Goal: Task Accomplishment & Management: Manage account settings

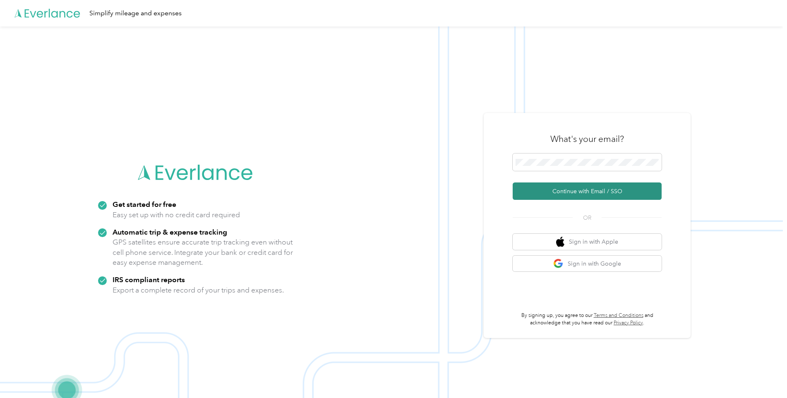
click at [556, 194] on button "Continue with Email / SSO" at bounding box center [587, 190] width 149 height 17
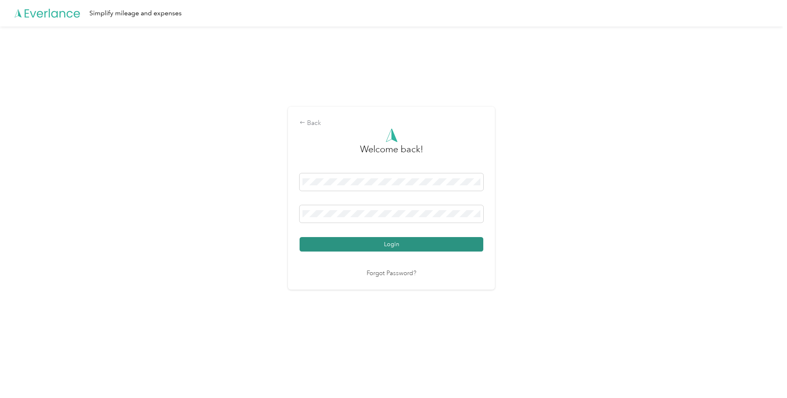
click at [401, 243] on button "Login" at bounding box center [392, 244] width 184 height 14
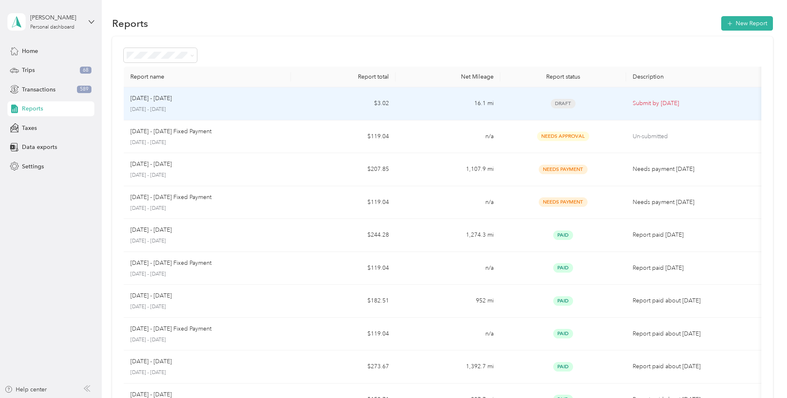
click at [141, 103] on div "[DATE] - [DATE] [DATE] - [DATE]" at bounding box center [207, 103] width 154 height 19
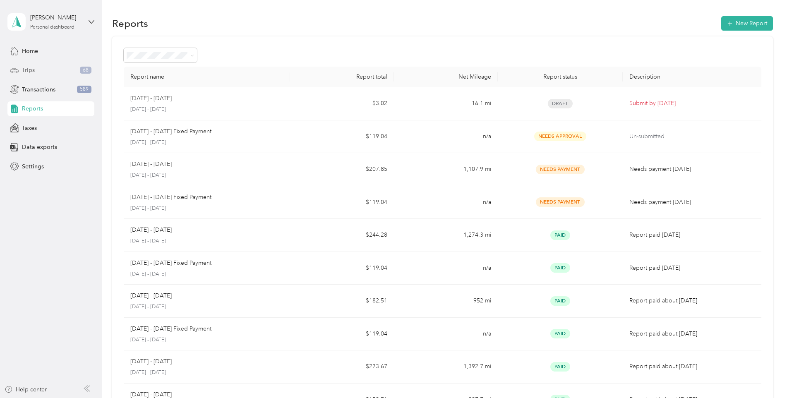
click at [35, 66] on div "Trips 68" at bounding box center [50, 70] width 87 height 15
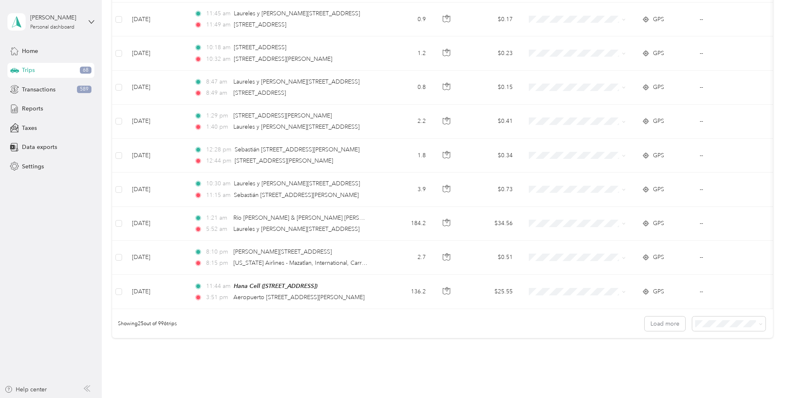
scroll to position [742, 0]
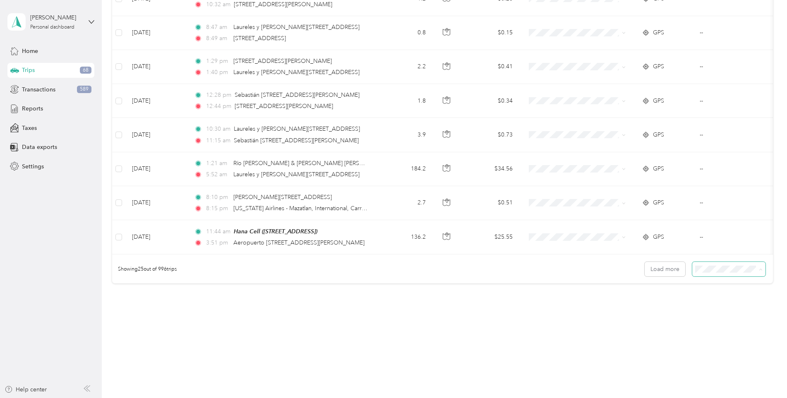
click at [713, 314] on div "100 per load" at bounding box center [727, 313] width 62 height 9
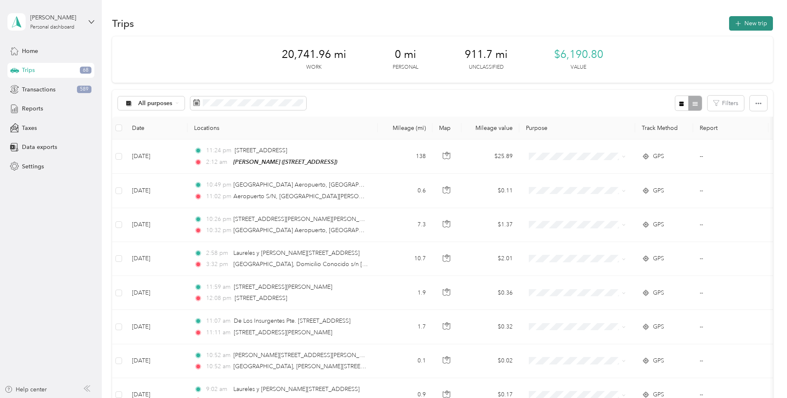
click at [756, 20] on button "New trip" at bounding box center [751, 23] width 44 height 14
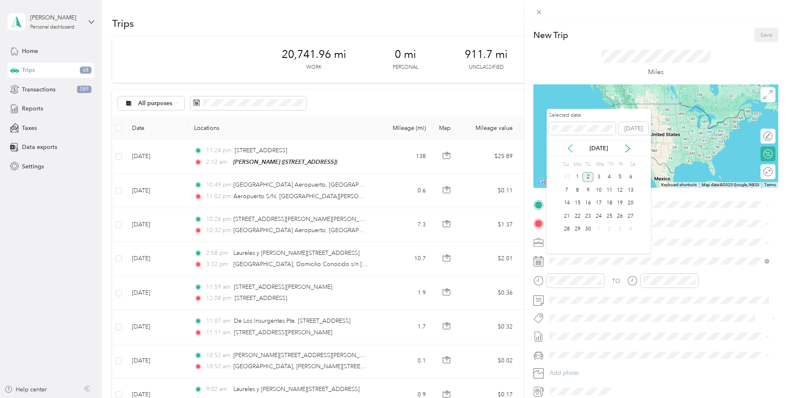
click at [571, 148] on icon at bounding box center [570, 148] width 8 height 8
click at [634, 204] on div "16" at bounding box center [630, 203] width 11 height 10
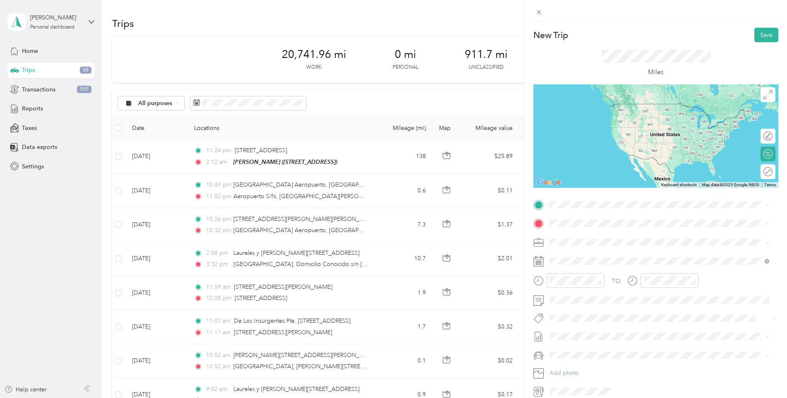
click at [604, 243] on span "[STREET_ADDRESS][PERSON_NAME][US_STATE]" at bounding box center [629, 243] width 129 height 7
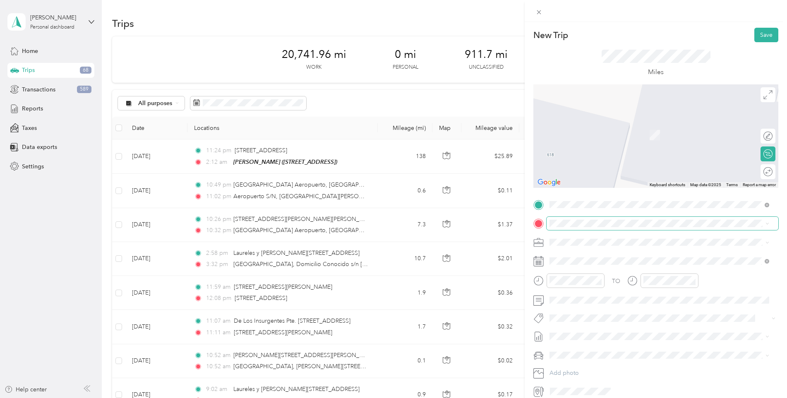
click at [581, 218] on span at bounding box center [663, 223] width 232 height 13
click at [763, 173] on div "Round trip" at bounding box center [741, 172] width 64 height 9
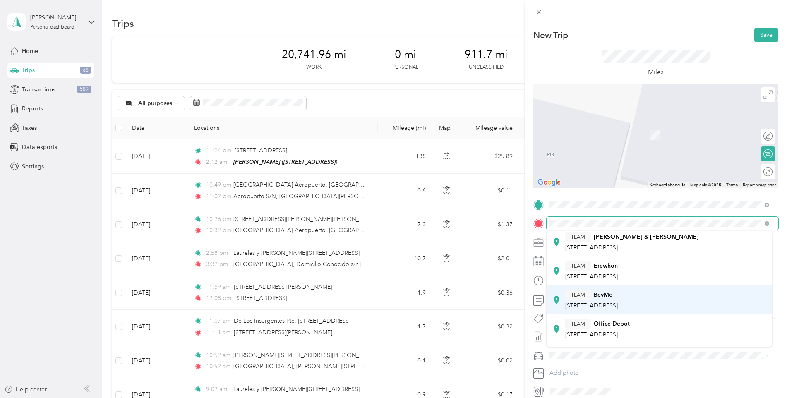
scroll to position [322, 0]
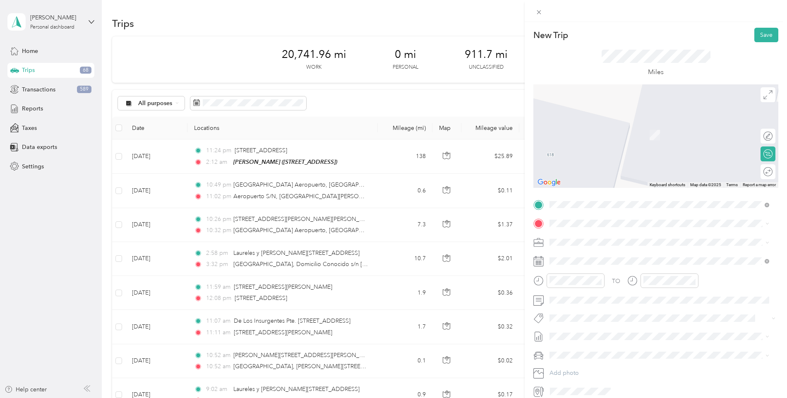
click at [605, 251] on span "[GEOGRAPHIC_DATA][US_STATE], [GEOGRAPHIC_DATA]" at bounding box center [641, 254] width 153 height 7
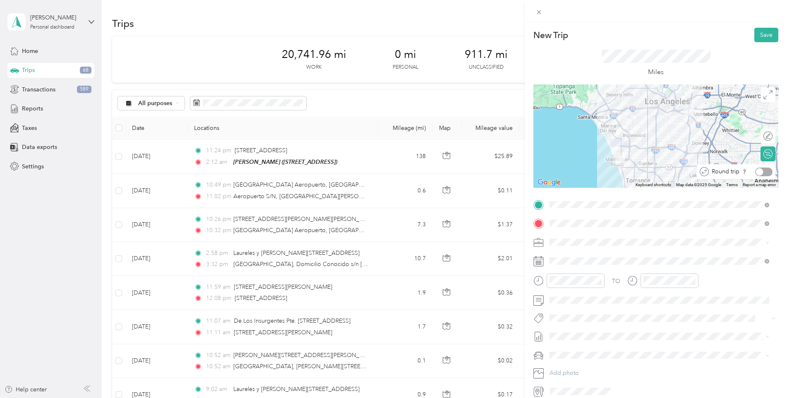
click at [764, 171] on div at bounding box center [763, 172] width 17 height 9
click at [767, 32] on button "Save" at bounding box center [766, 35] width 24 height 14
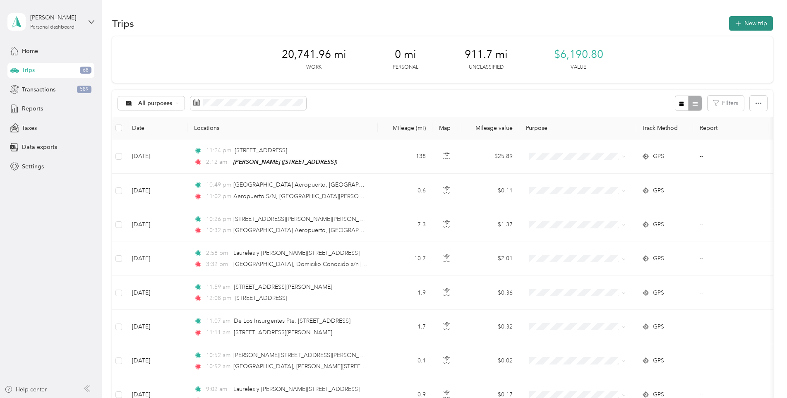
click at [765, 26] on button "New trip" at bounding box center [751, 23] width 44 height 14
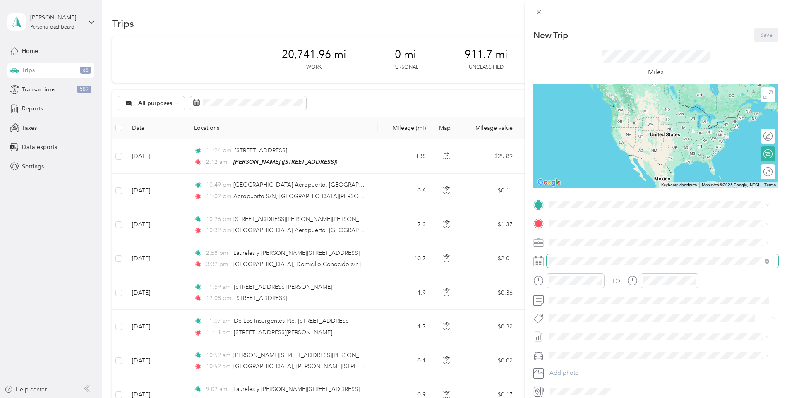
click at [577, 257] on span at bounding box center [663, 260] width 232 height 13
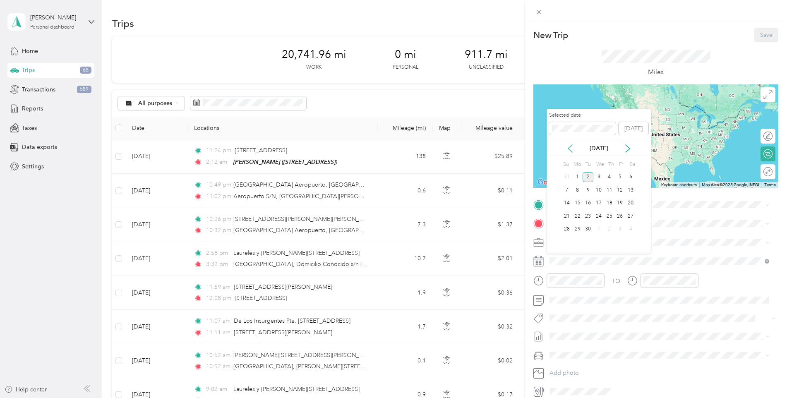
click at [571, 151] on icon at bounding box center [570, 148] width 4 height 7
click at [571, 214] on div "17" at bounding box center [567, 216] width 11 height 10
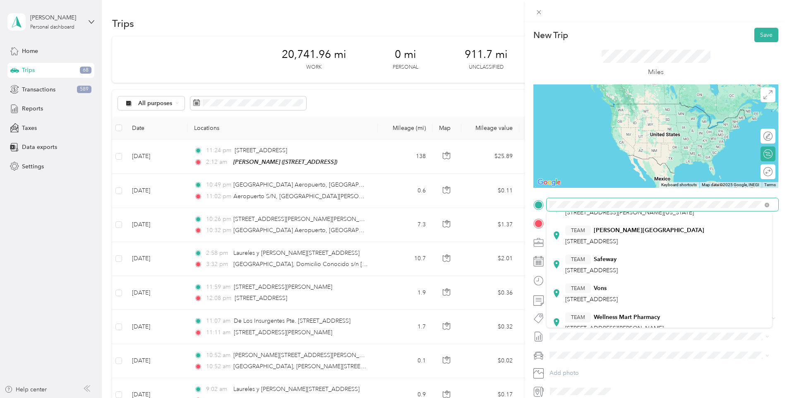
scroll to position [0, 0]
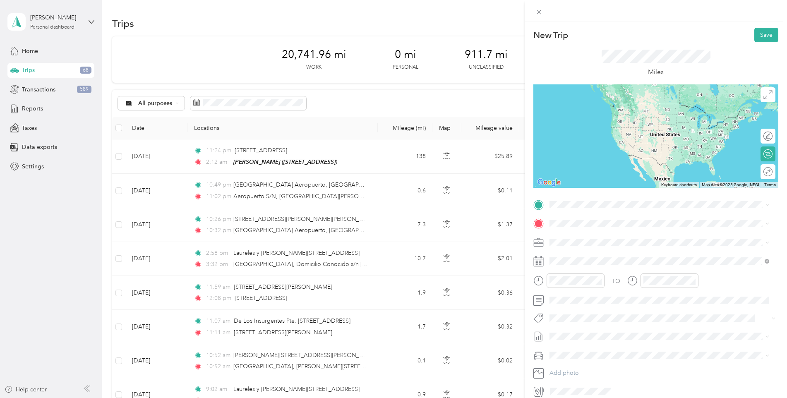
click at [603, 244] on span "[STREET_ADDRESS][PERSON_NAME][US_STATE]" at bounding box center [629, 242] width 129 height 7
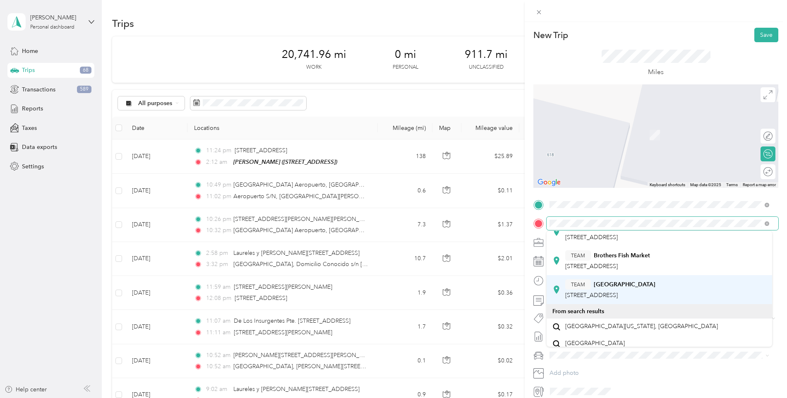
scroll to position [248, 0]
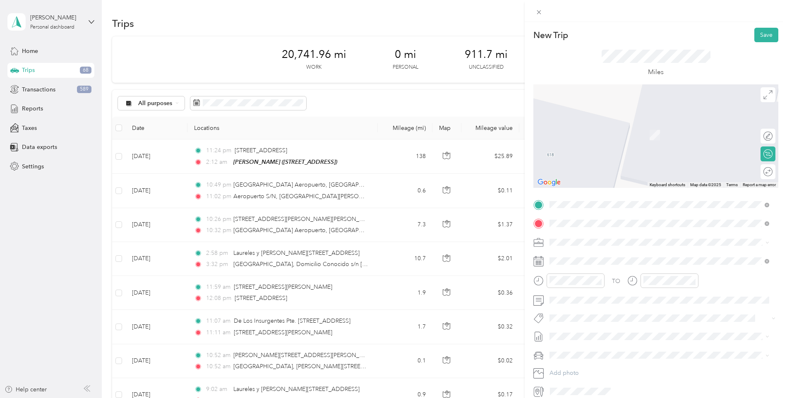
click at [612, 320] on li "[GEOGRAPHIC_DATA][US_STATE], [GEOGRAPHIC_DATA]" at bounding box center [660, 312] width 226 height 17
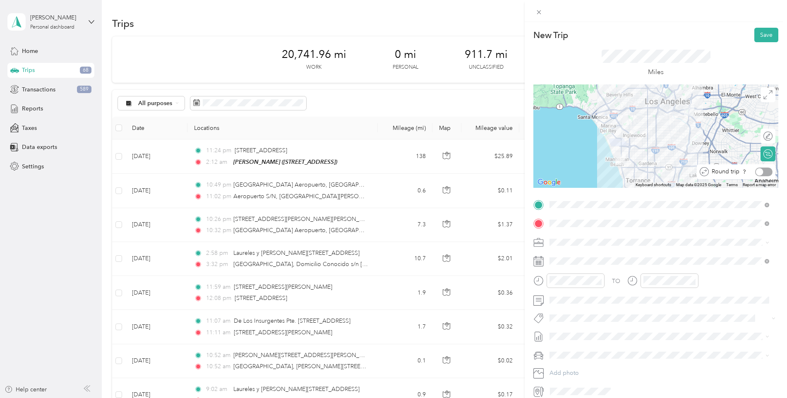
click at [763, 171] on div at bounding box center [763, 172] width 17 height 9
click at [761, 41] on button "Save" at bounding box center [766, 35] width 24 height 14
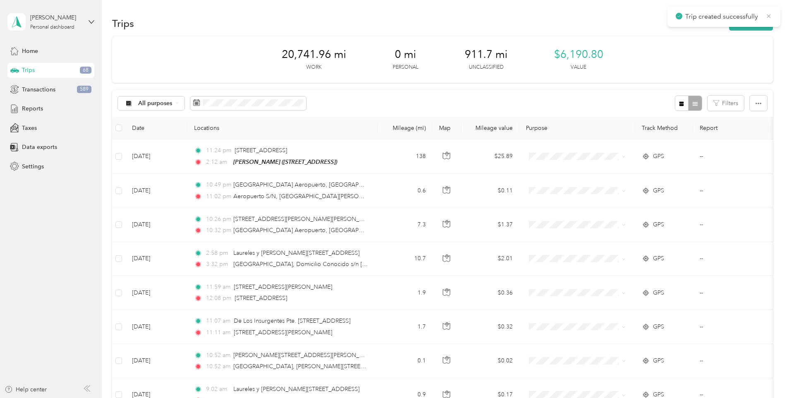
click at [768, 16] on icon at bounding box center [769, 16] width 4 height 4
click at [755, 29] on button "New trip" at bounding box center [751, 23] width 44 height 14
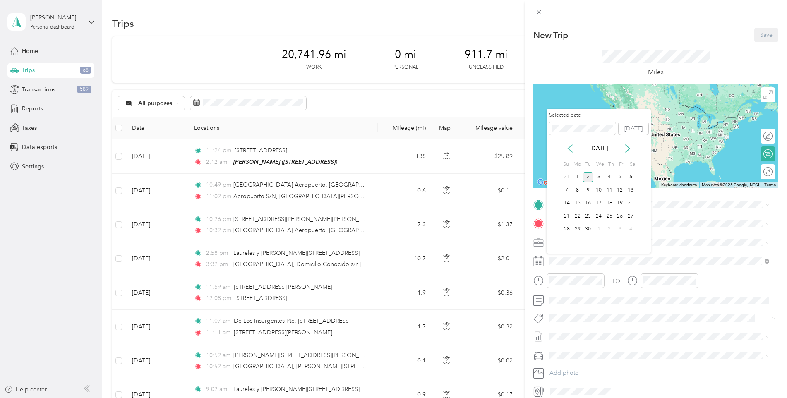
click at [572, 149] on icon at bounding box center [570, 148] width 8 height 8
click at [574, 218] on div "18" at bounding box center [577, 216] width 11 height 10
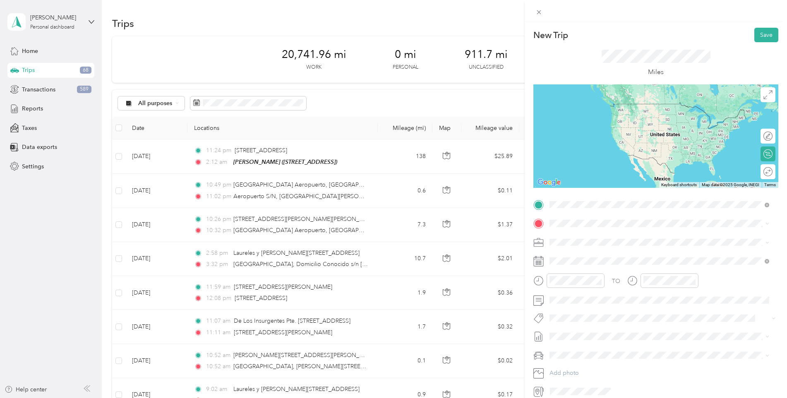
click at [584, 246] on div "Home [STREET_ADDRESS][PERSON_NAME][US_STATE]" at bounding box center [629, 242] width 129 height 17
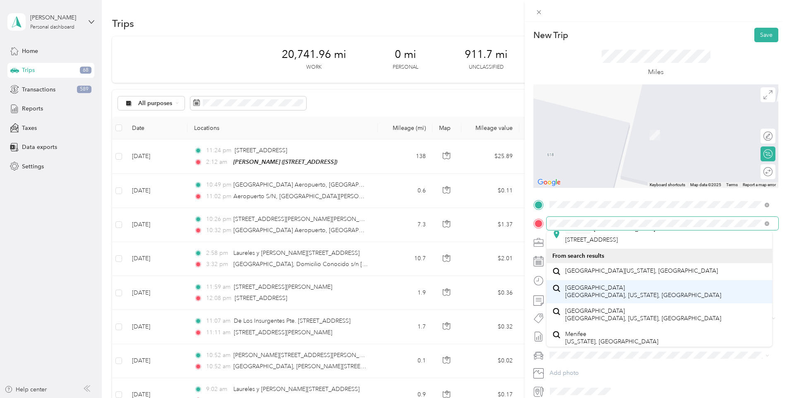
scroll to position [290, 0]
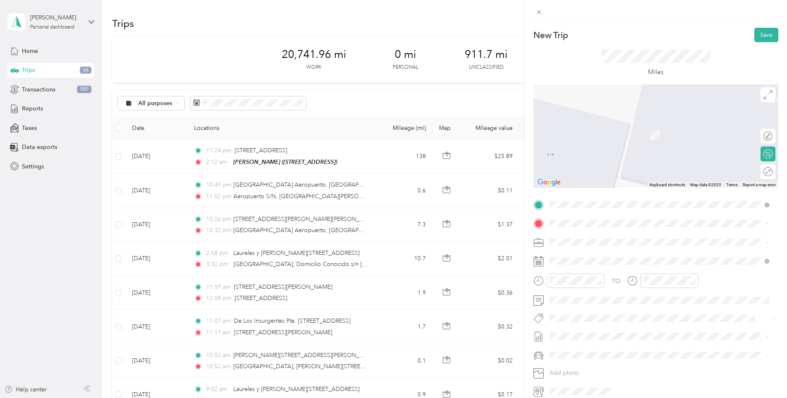
click at [583, 276] on li "[GEOGRAPHIC_DATA][US_STATE], [GEOGRAPHIC_DATA]" at bounding box center [660, 267] width 226 height 17
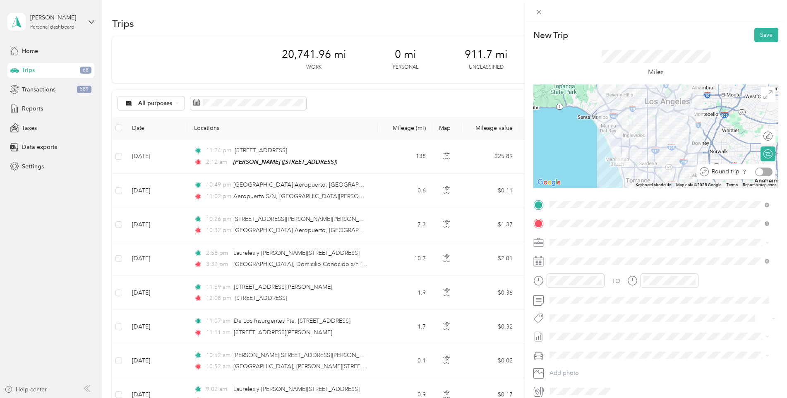
click at [763, 172] on div at bounding box center [763, 172] width 17 height 9
click at [757, 33] on button "Save" at bounding box center [766, 35] width 24 height 14
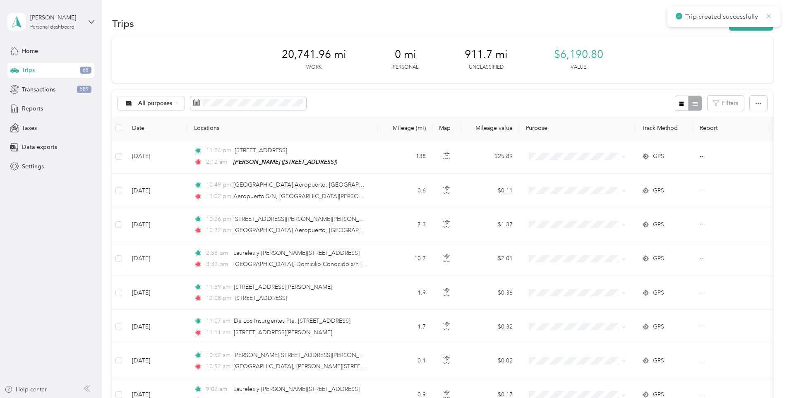
click at [769, 14] on icon at bounding box center [769, 15] width 7 height 7
click at [760, 22] on button "New trip" at bounding box center [751, 23] width 44 height 14
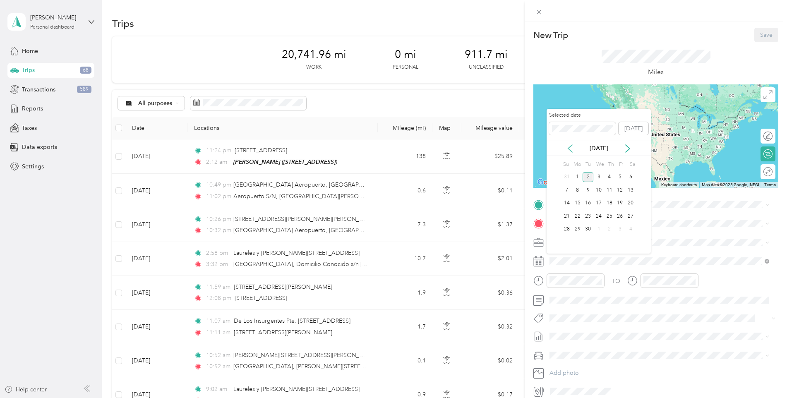
click at [569, 146] on icon at bounding box center [570, 148] width 8 height 8
click at [587, 216] on div "19" at bounding box center [588, 216] width 11 height 10
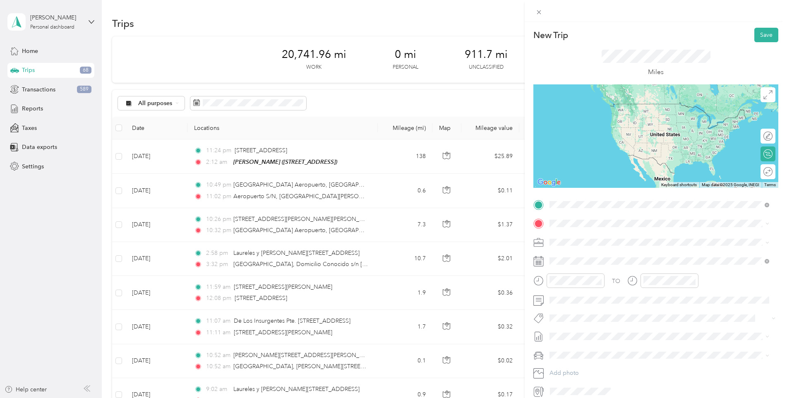
click at [597, 252] on ol "From your Favorite places Home [STREET_ADDRESS][PERSON_NAME][US_STATE] TEAM [PE…" at bounding box center [660, 270] width 226 height 116
click at [582, 237] on div "Home" at bounding box center [629, 237] width 129 height 7
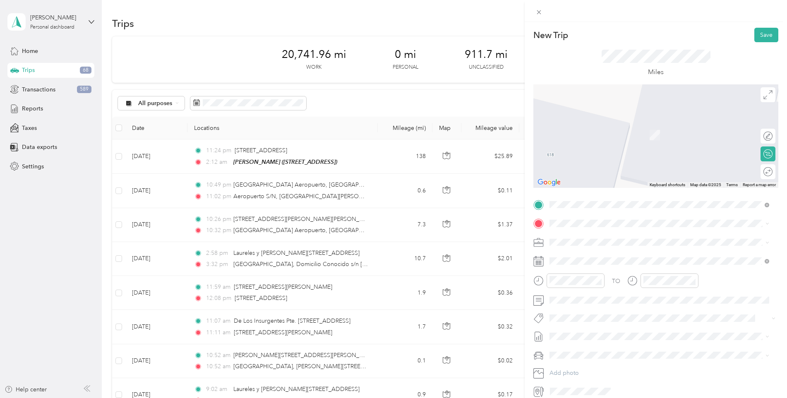
click at [581, 274] on div "[GEOGRAPHIC_DATA][US_STATE], [GEOGRAPHIC_DATA]" at bounding box center [659, 267] width 214 height 11
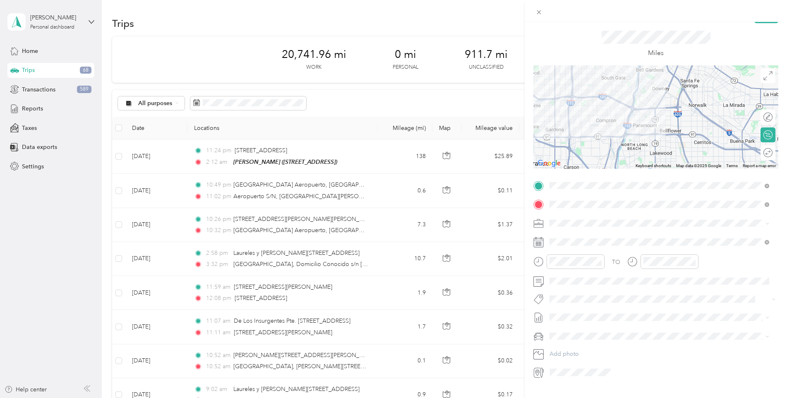
scroll to position [36, 0]
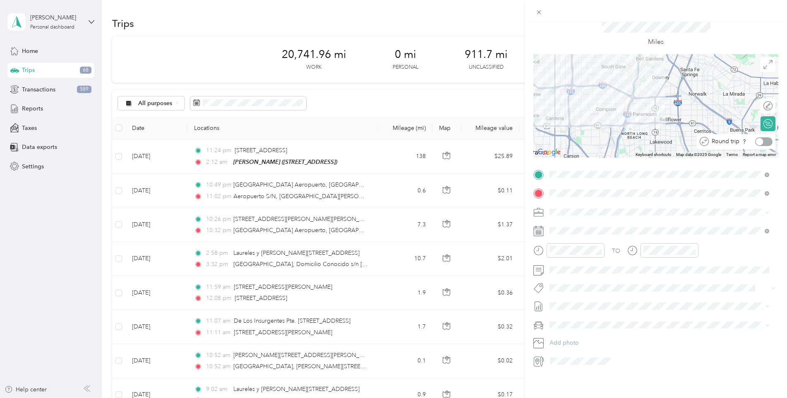
click at [761, 137] on div at bounding box center [763, 141] width 17 height 9
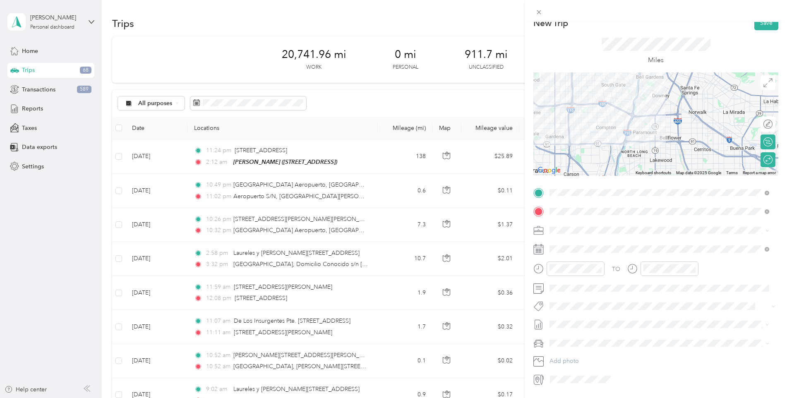
scroll to position [0, 0]
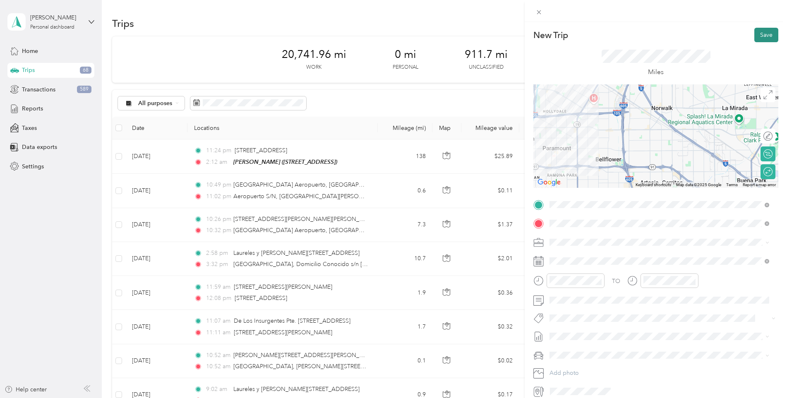
click at [757, 32] on button "Save" at bounding box center [766, 35] width 24 height 14
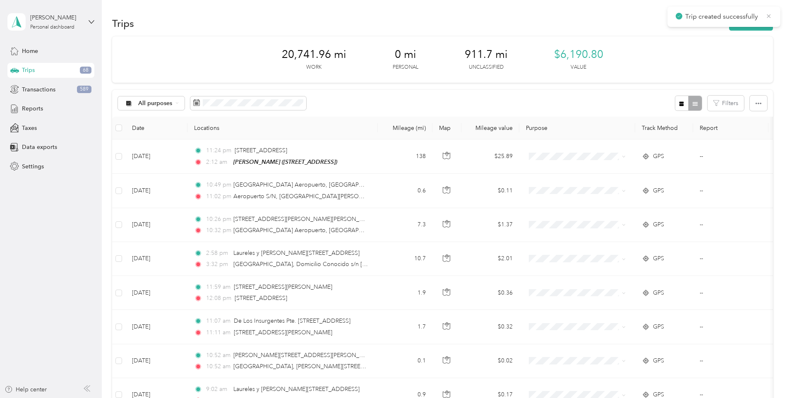
click at [766, 16] on icon at bounding box center [769, 15] width 7 height 7
click at [744, 20] on button "New trip" at bounding box center [751, 23] width 44 height 14
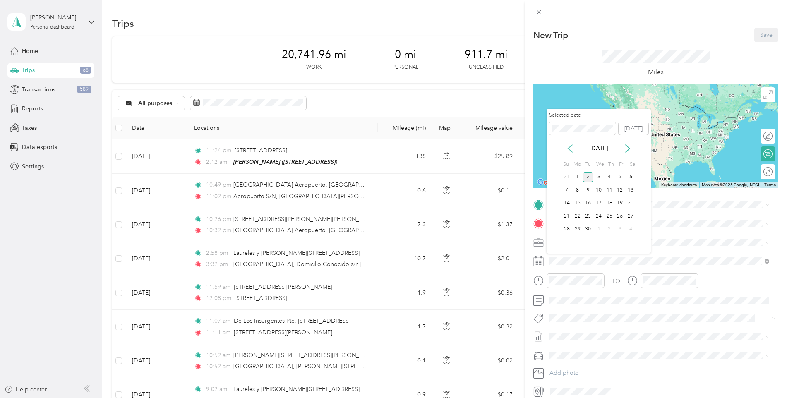
click at [571, 145] on icon at bounding box center [570, 148] width 8 height 8
click at [587, 217] on div "19" at bounding box center [588, 216] width 11 height 10
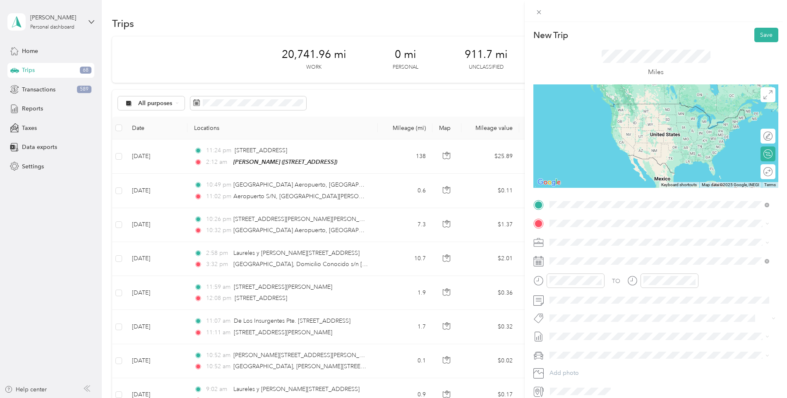
click at [582, 239] on div "Home [STREET_ADDRESS][PERSON_NAME][US_STATE]" at bounding box center [629, 242] width 129 height 17
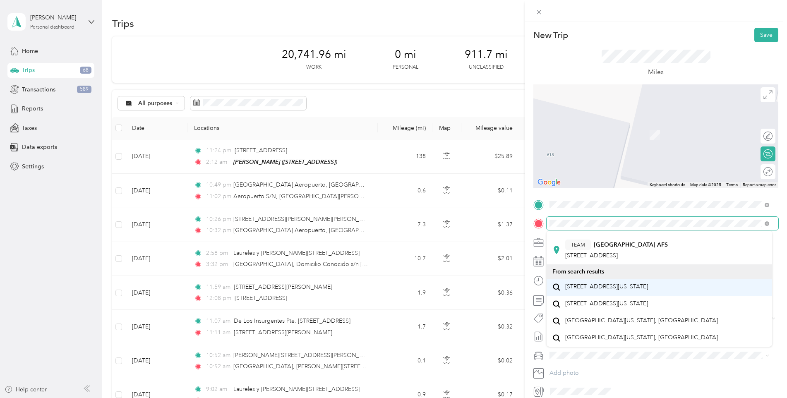
scroll to position [96, 0]
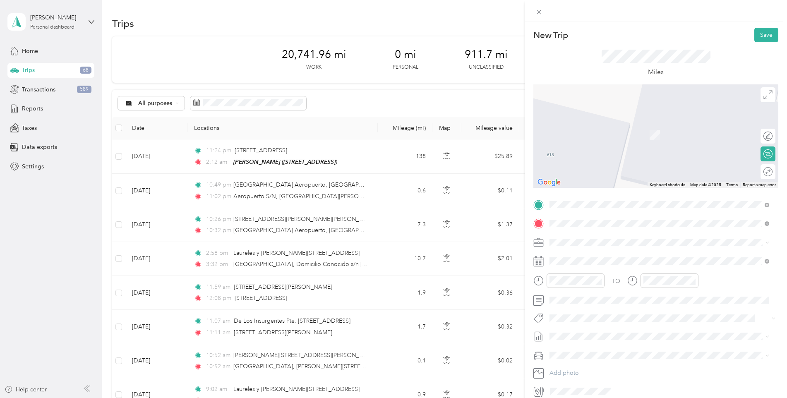
click at [621, 317] on span "[GEOGRAPHIC_DATA][US_STATE], [GEOGRAPHIC_DATA]" at bounding box center [641, 320] width 153 height 7
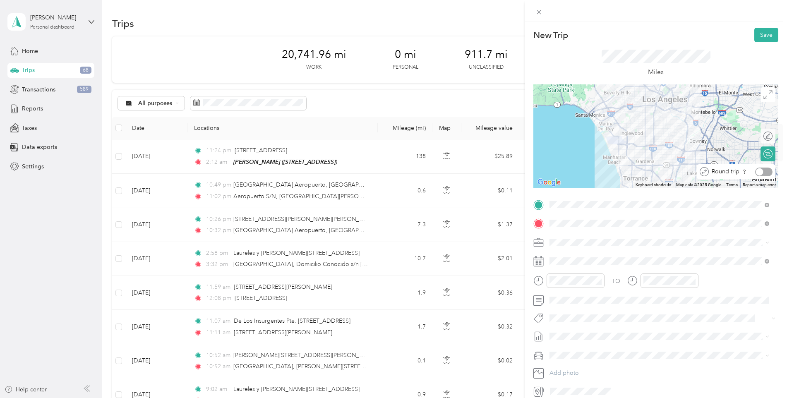
click at [764, 173] on div at bounding box center [763, 172] width 17 height 9
click at [761, 31] on button "Save" at bounding box center [766, 35] width 24 height 14
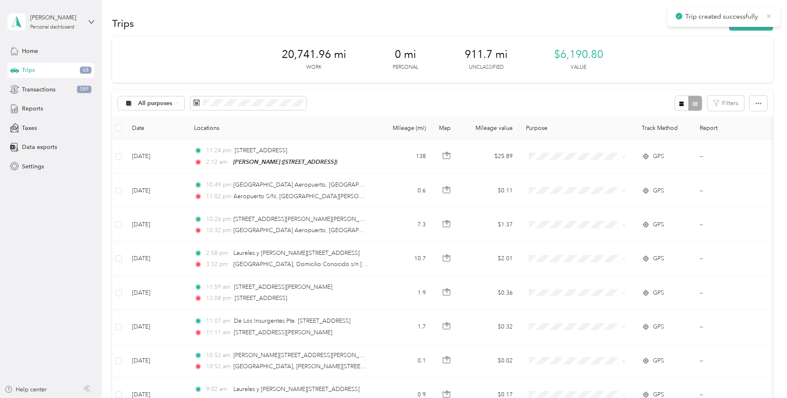
click at [769, 16] on icon at bounding box center [769, 16] width 4 height 4
click at [761, 19] on button "New trip" at bounding box center [751, 23] width 44 height 14
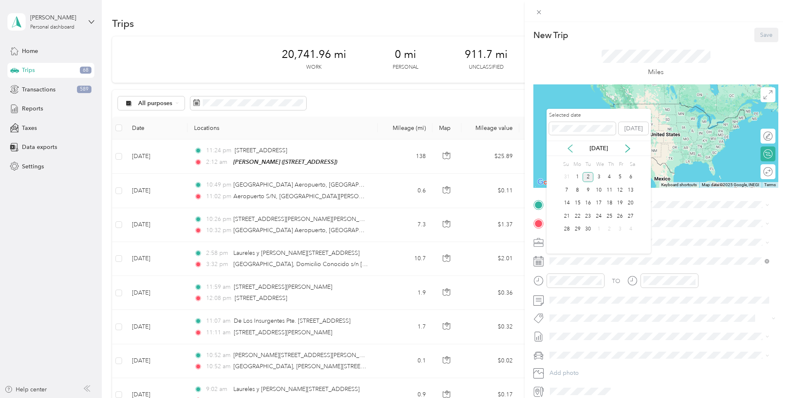
click at [567, 147] on icon at bounding box center [570, 148] width 8 height 8
click at [598, 216] on div "20" at bounding box center [598, 216] width 11 height 10
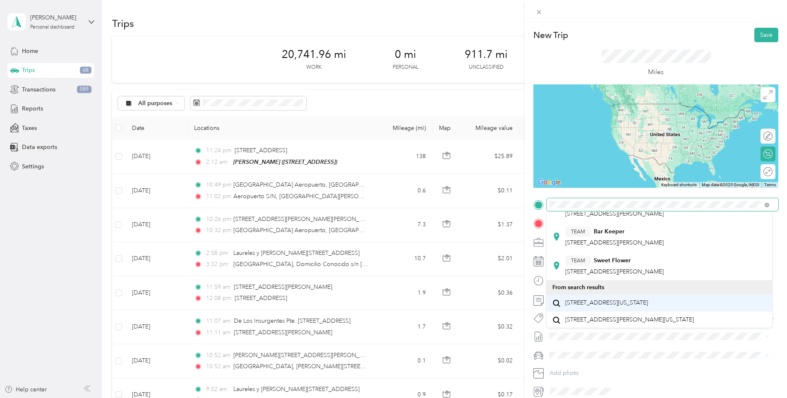
scroll to position [0, 0]
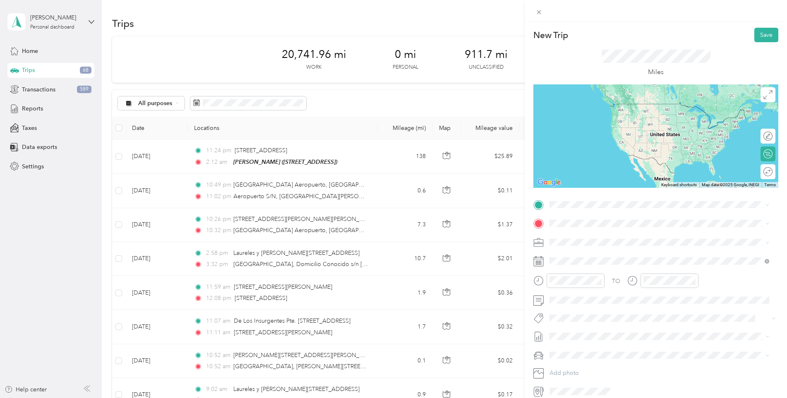
click at [585, 241] on div "Home [STREET_ADDRESS][PERSON_NAME][US_STATE]" at bounding box center [629, 241] width 129 height 17
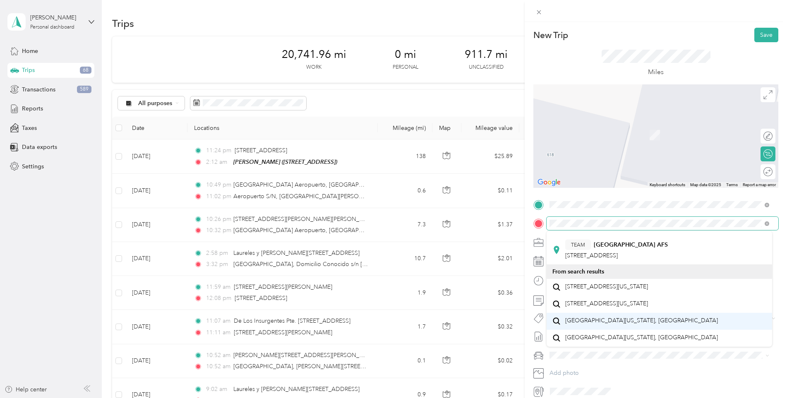
scroll to position [96, 0]
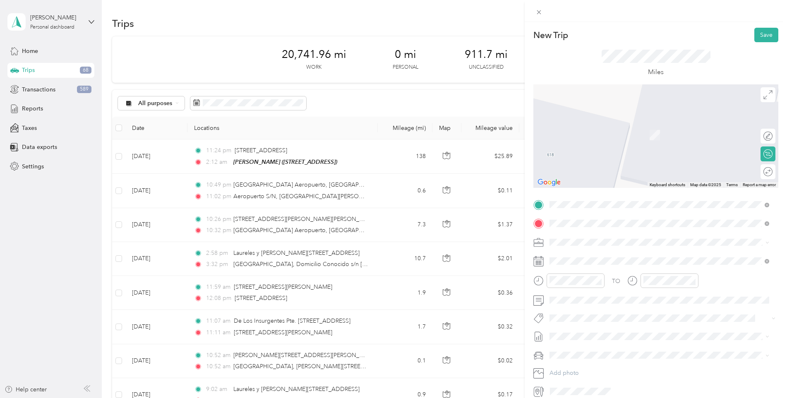
click at [598, 317] on div "[GEOGRAPHIC_DATA][US_STATE], [GEOGRAPHIC_DATA]" at bounding box center [659, 321] width 214 height 11
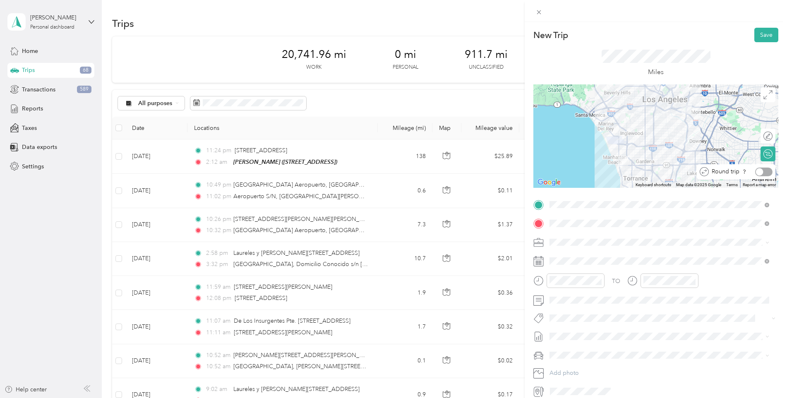
click at [764, 173] on div at bounding box center [763, 172] width 17 height 9
click at [766, 36] on button "Save" at bounding box center [766, 35] width 24 height 14
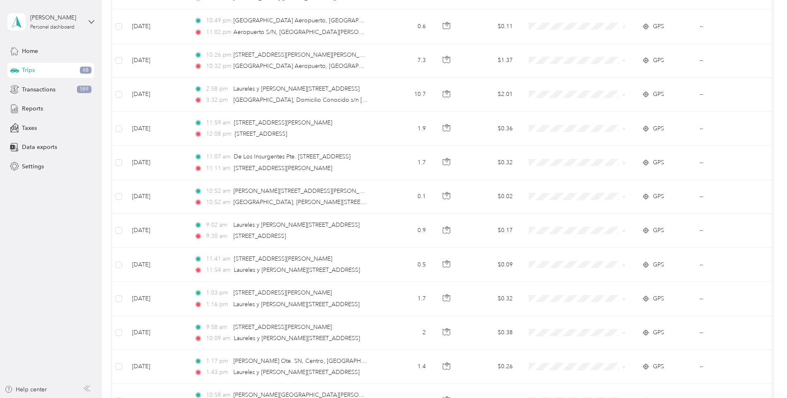
scroll to position [0, 0]
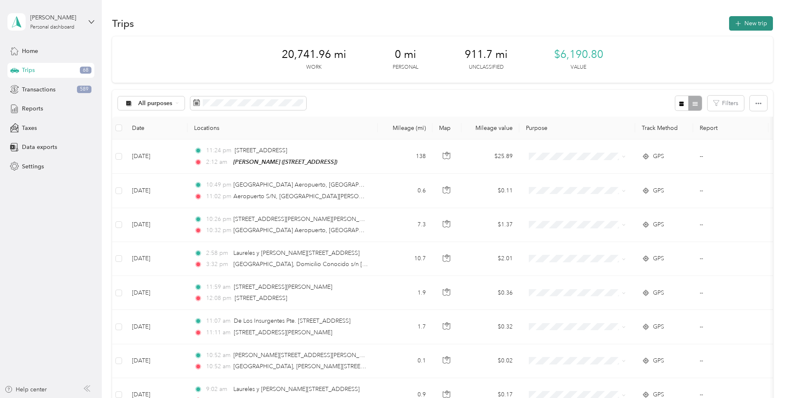
click at [743, 19] on button "New trip" at bounding box center [751, 23] width 44 height 14
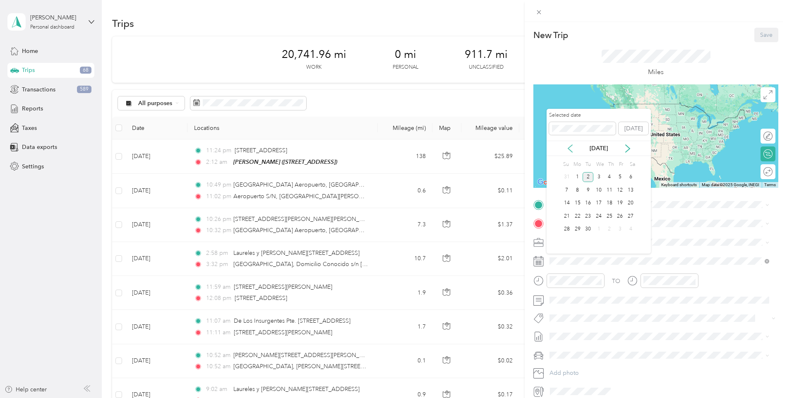
click at [572, 148] on icon at bounding box center [570, 148] width 8 height 8
click at [609, 219] on div "21" at bounding box center [609, 216] width 11 height 10
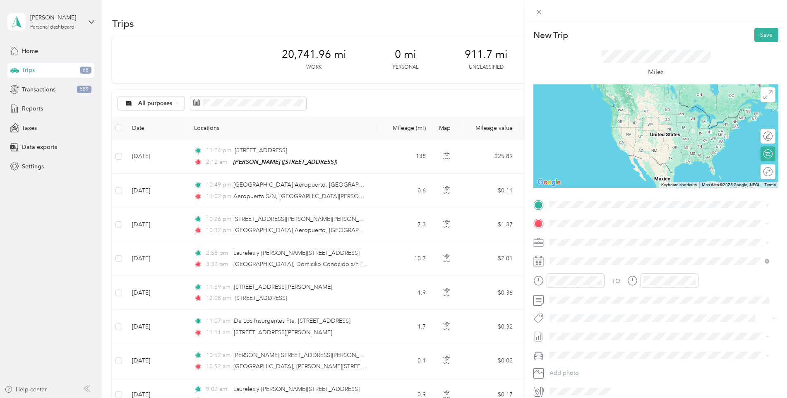
click at [589, 242] on div "Home [STREET_ADDRESS][PERSON_NAME][US_STATE]" at bounding box center [629, 240] width 129 height 17
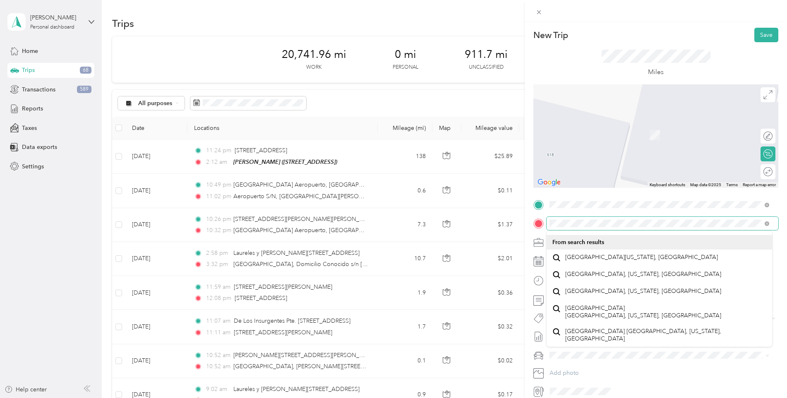
scroll to position [322, 0]
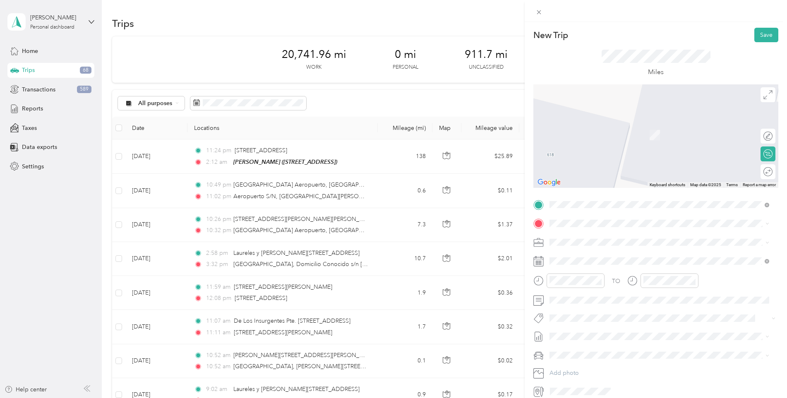
click at [601, 251] on span "[GEOGRAPHIC_DATA][US_STATE], [GEOGRAPHIC_DATA]" at bounding box center [641, 254] width 153 height 7
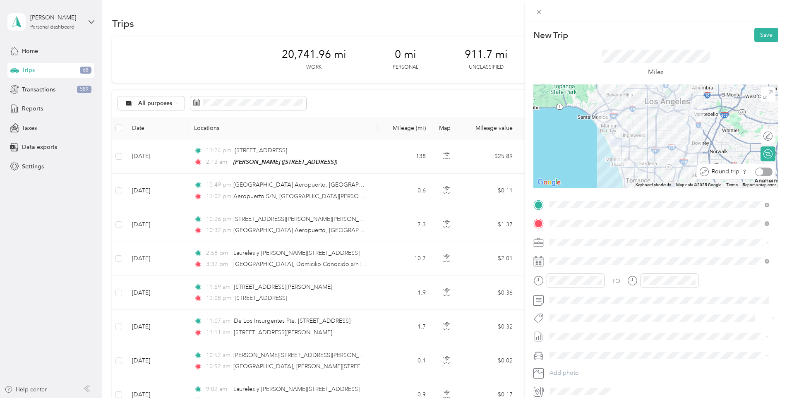
click at [763, 170] on div at bounding box center [763, 172] width 17 height 9
click at [759, 36] on button "Save" at bounding box center [766, 35] width 24 height 14
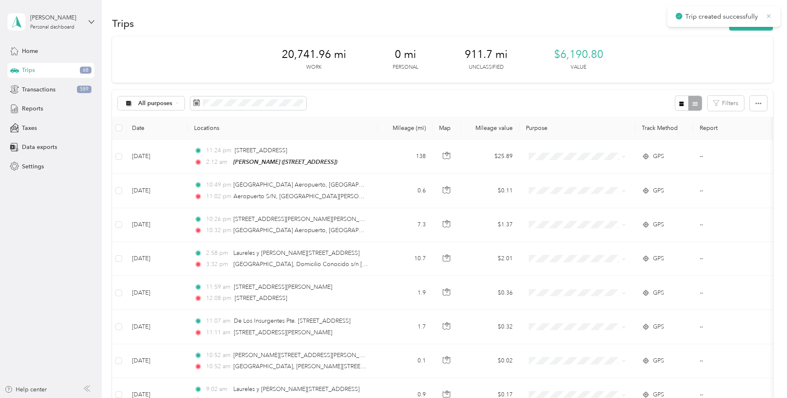
click at [770, 15] on icon at bounding box center [769, 15] width 7 height 7
click at [752, 19] on button "New trip" at bounding box center [751, 23] width 44 height 14
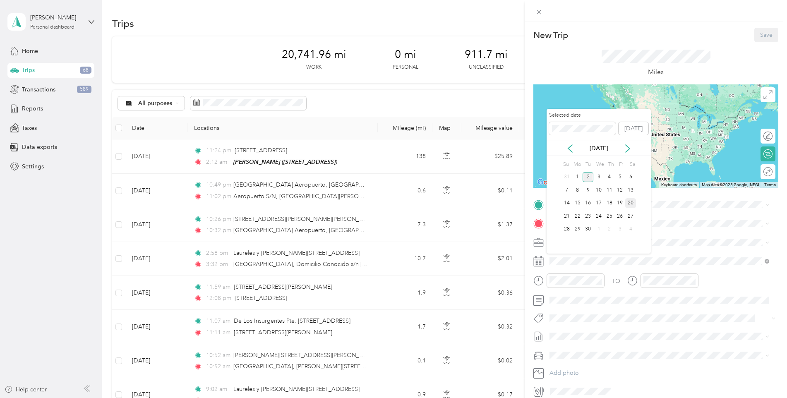
click at [629, 203] on div "20" at bounding box center [630, 203] width 11 height 10
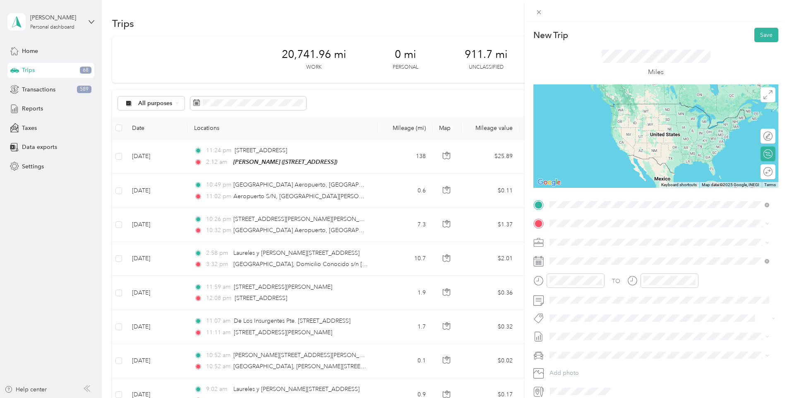
click at [600, 242] on div "Home [STREET_ADDRESS][PERSON_NAME][US_STATE]" at bounding box center [629, 242] width 129 height 17
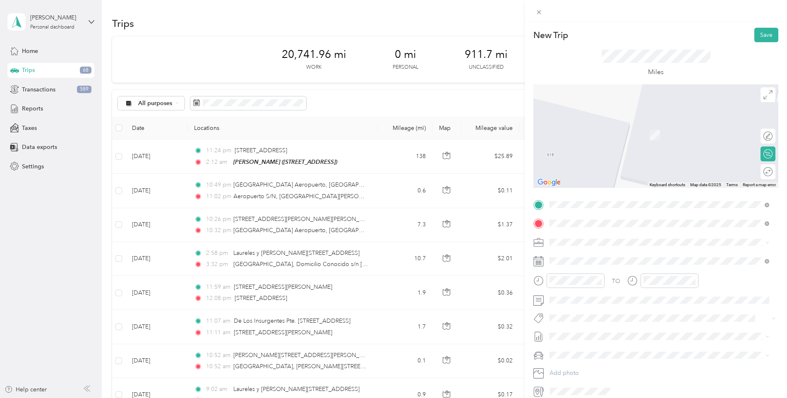
click at [601, 254] on span "[GEOGRAPHIC_DATA][US_STATE], [GEOGRAPHIC_DATA]" at bounding box center [641, 257] width 153 height 7
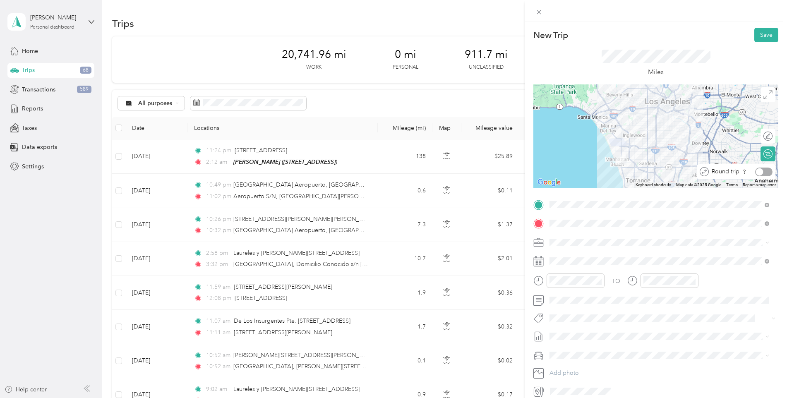
click at [764, 168] on div at bounding box center [763, 172] width 17 height 9
click at [759, 32] on button "Save" at bounding box center [766, 35] width 24 height 14
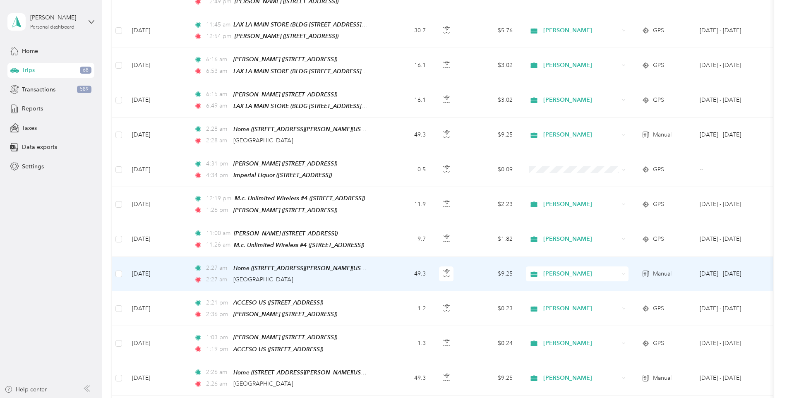
scroll to position [1903, 0]
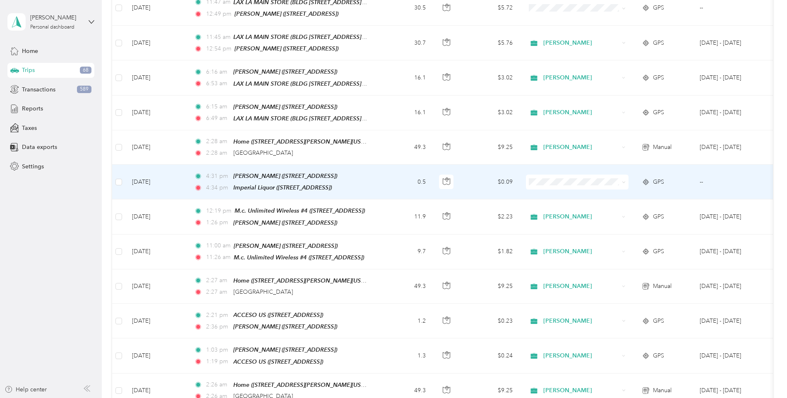
click at [627, 175] on span at bounding box center [577, 182] width 103 height 15
click at [548, 171] on span "[PERSON_NAME]" at bounding box center [584, 171] width 77 height 9
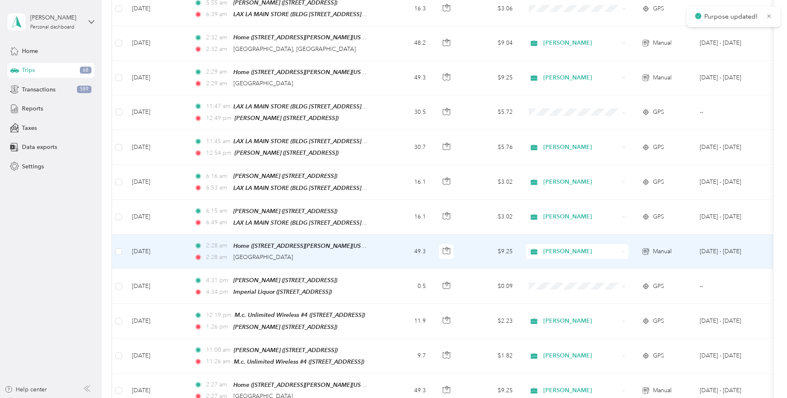
scroll to position [1738, 0]
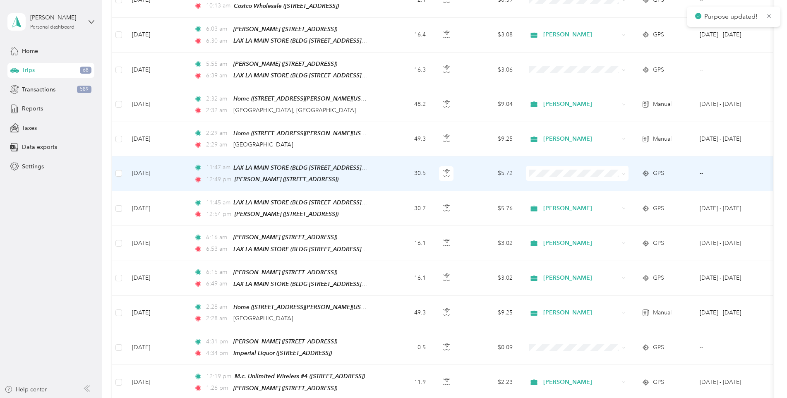
click at [547, 166] on span at bounding box center [577, 173] width 103 height 15
click at [546, 166] on span at bounding box center [577, 173] width 103 height 15
click at [552, 168] on span "[PERSON_NAME]" at bounding box center [584, 169] width 77 height 9
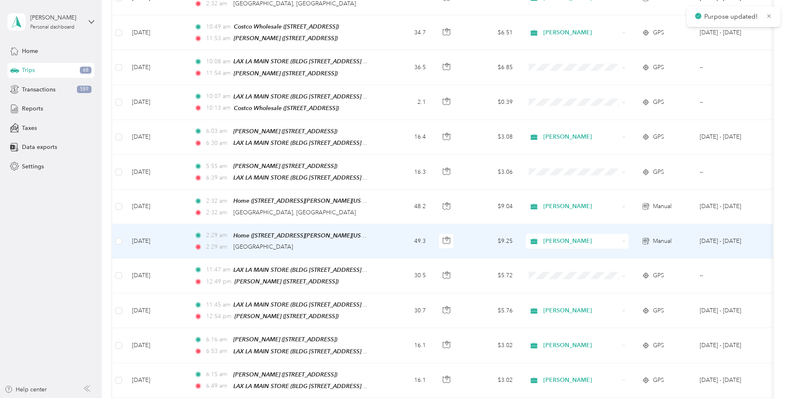
scroll to position [1655, 0]
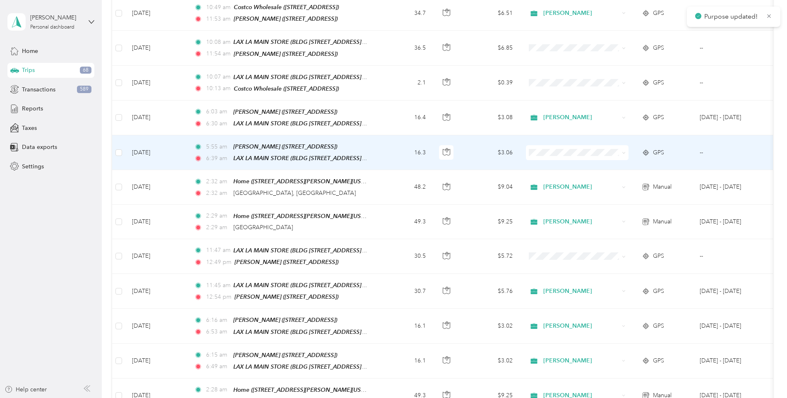
click at [545, 145] on span at bounding box center [577, 152] width 103 height 15
click at [550, 146] on span "[PERSON_NAME]" at bounding box center [584, 150] width 77 height 9
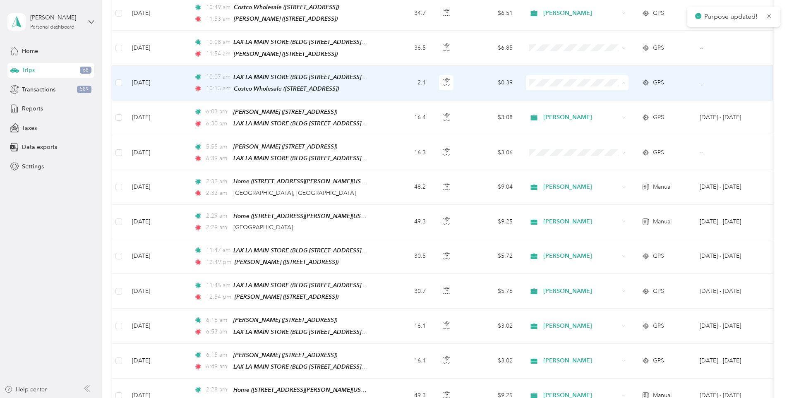
click at [559, 81] on span "[PERSON_NAME]" at bounding box center [584, 82] width 77 height 9
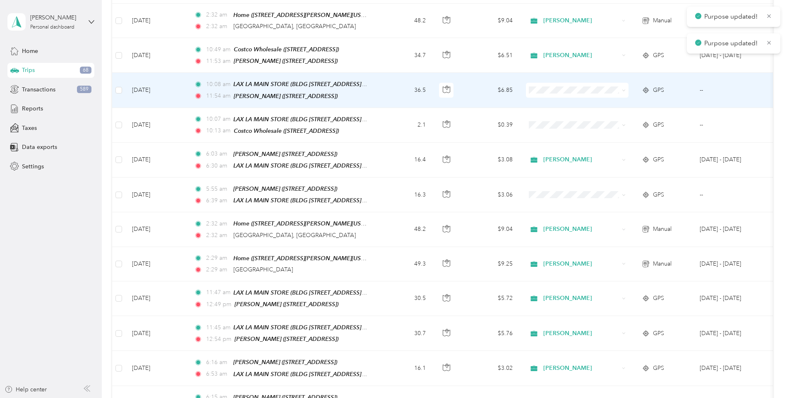
scroll to position [1572, 0]
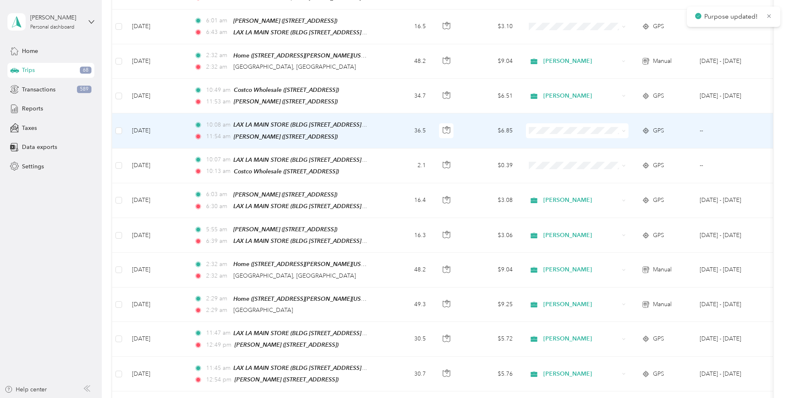
click at [547, 128] on span "[PERSON_NAME]" at bounding box center [584, 128] width 77 height 9
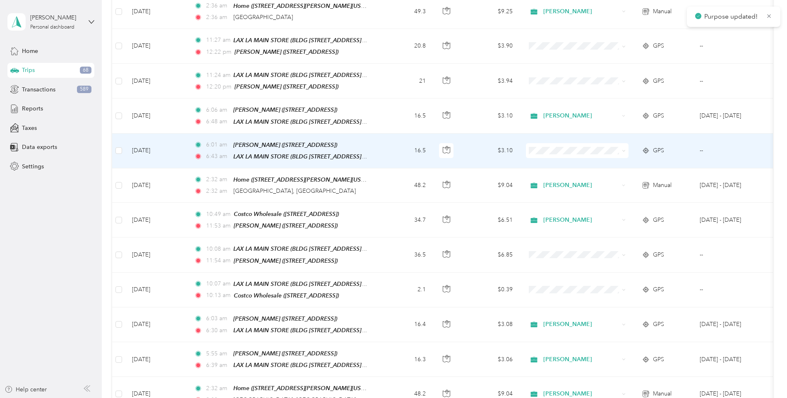
click at [550, 150] on span "[PERSON_NAME]" at bounding box center [584, 150] width 77 height 9
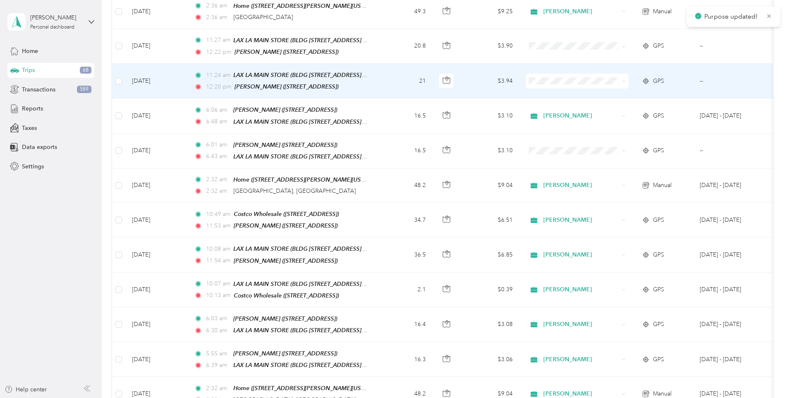
click at [547, 85] on span "[PERSON_NAME]" at bounding box center [584, 85] width 77 height 9
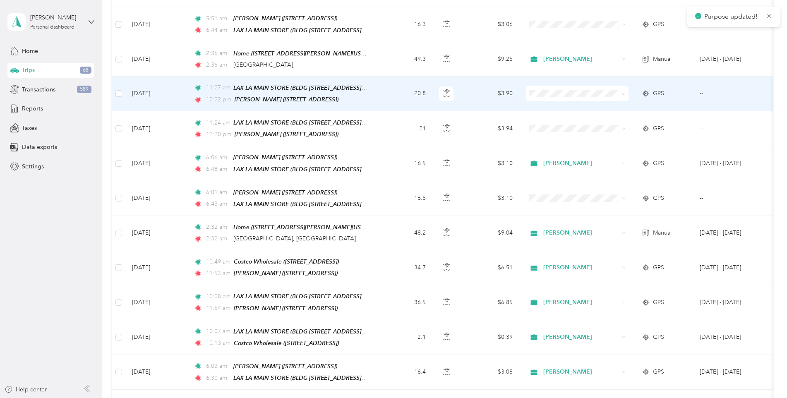
scroll to position [1365, 0]
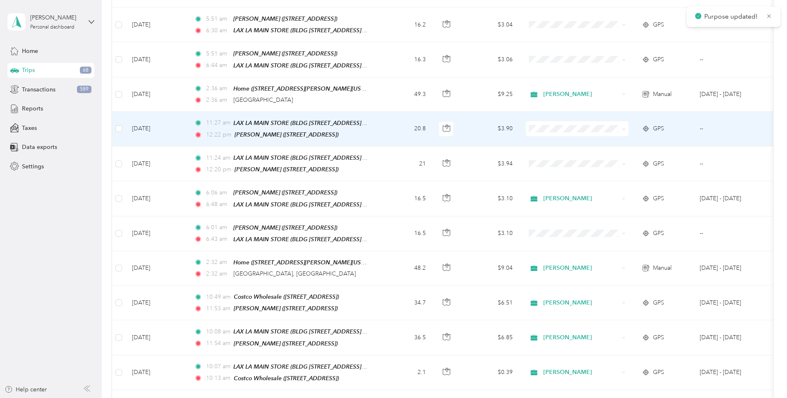
click at [554, 133] on span "[PERSON_NAME]" at bounding box center [584, 132] width 77 height 9
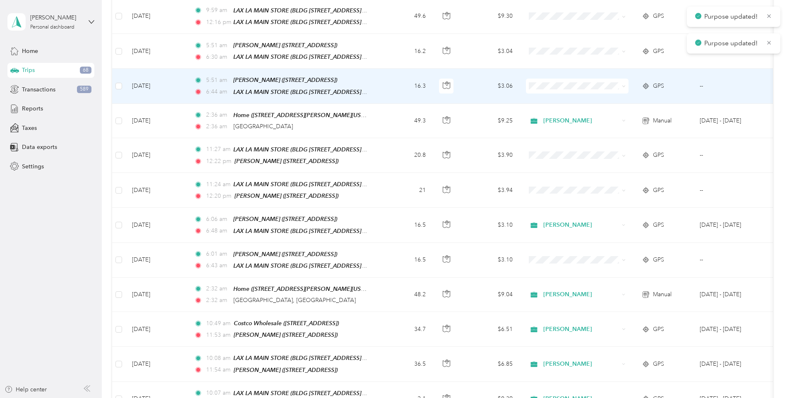
scroll to position [1241, 0]
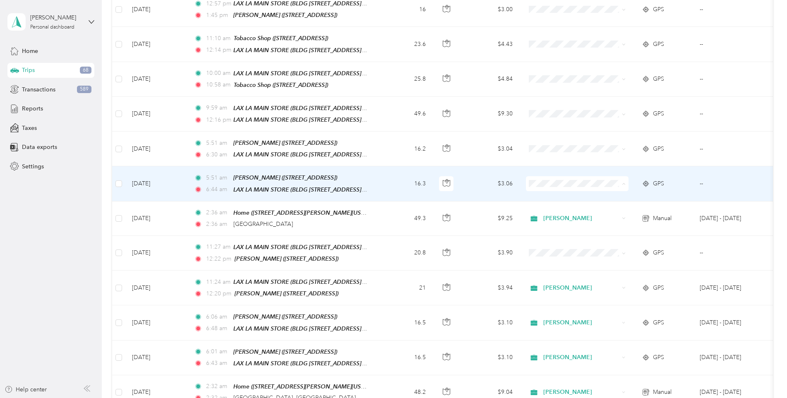
click at [546, 186] on span "[PERSON_NAME]" at bounding box center [577, 189] width 91 height 9
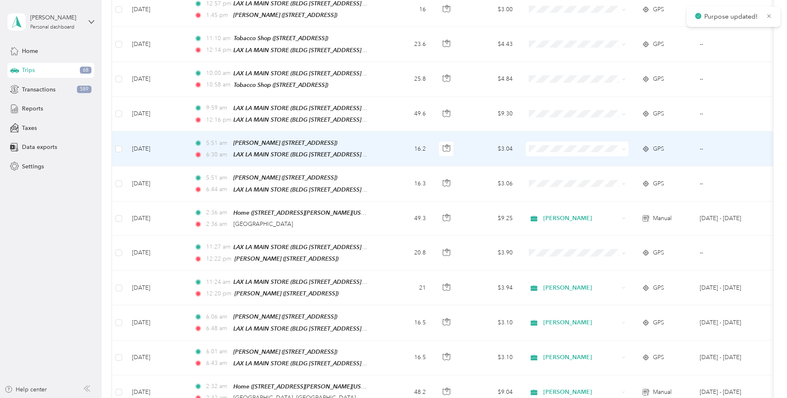
click at [550, 158] on li "[PERSON_NAME]" at bounding box center [577, 154] width 103 height 14
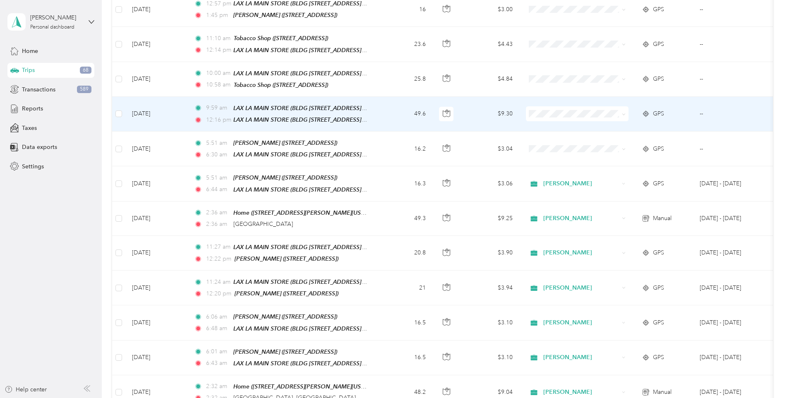
click at [545, 110] on span at bounding box center [577, 113] width 103 height 15
click at [545, 119] on span "[PERSON_NAME]" at bounding box center [577, 118] width 91 height 9
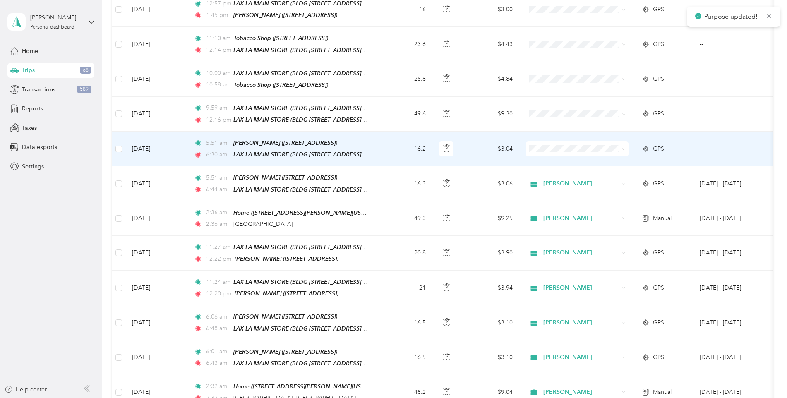
click at [550, 154] on span "[PERSON_NAME]" at bounding box center [584, 155] width 77 height 9
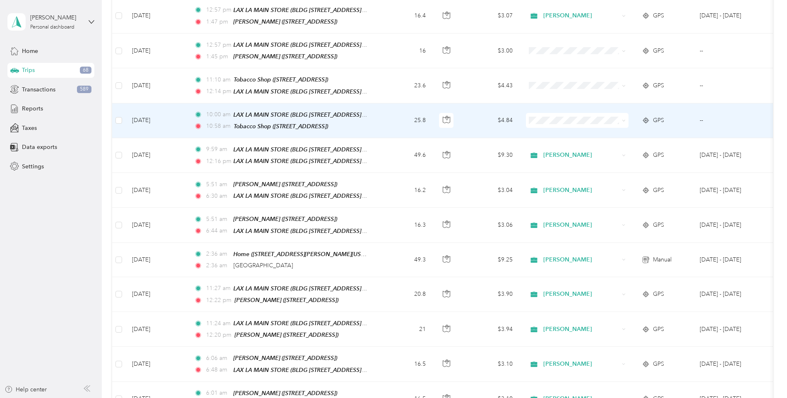
click at [552, 125] on span "[PERSON_NAME]" at bounding box center [584, 126] width 77 height 9
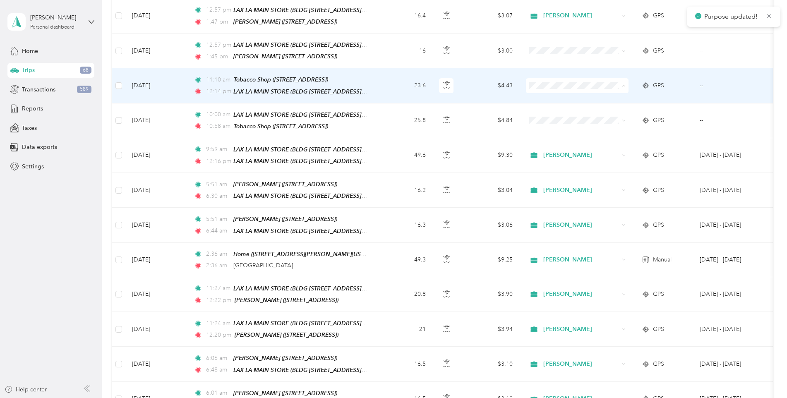
click at [553, 96] on span "[PERSON_NAME]" at bounding box center [584, 95] width 77 height 9
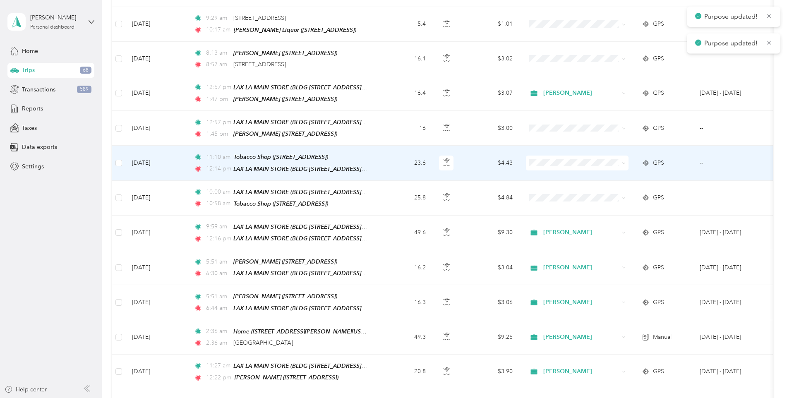
scroll to position [1117, 0]
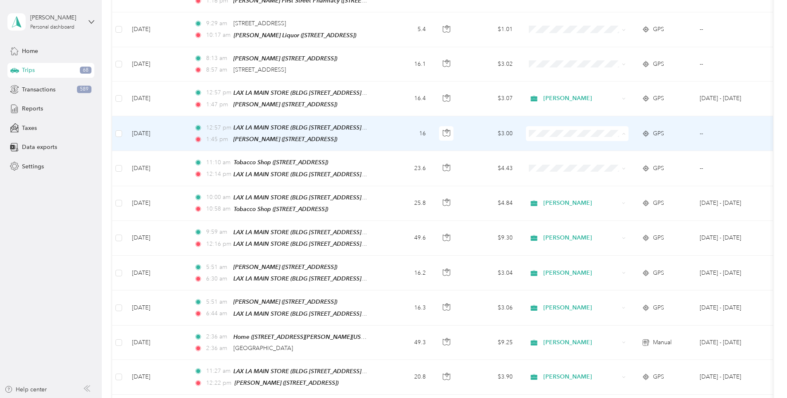
click at [559, 142] on span "[PERSON_NAME]" at bounding box center [584, 143] width 77 height 9
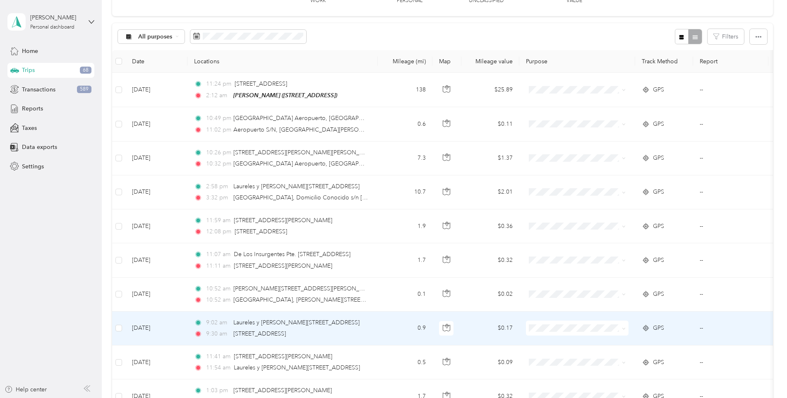
scroll to position [0, 0]
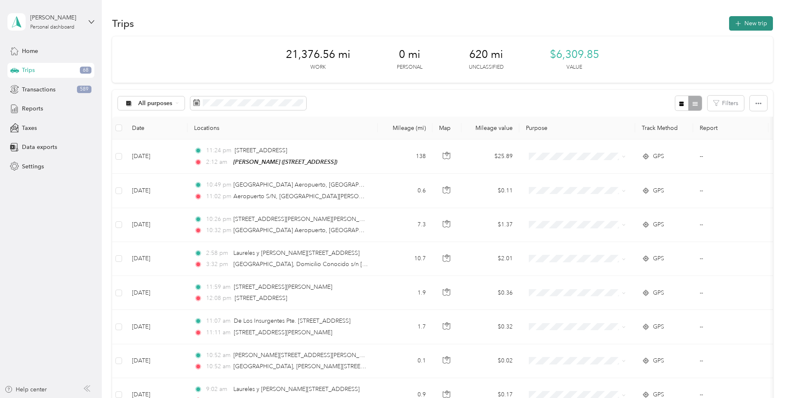
click at [752, 22] on button "New trip" at bounding box center [751, 23] width 44 height 14
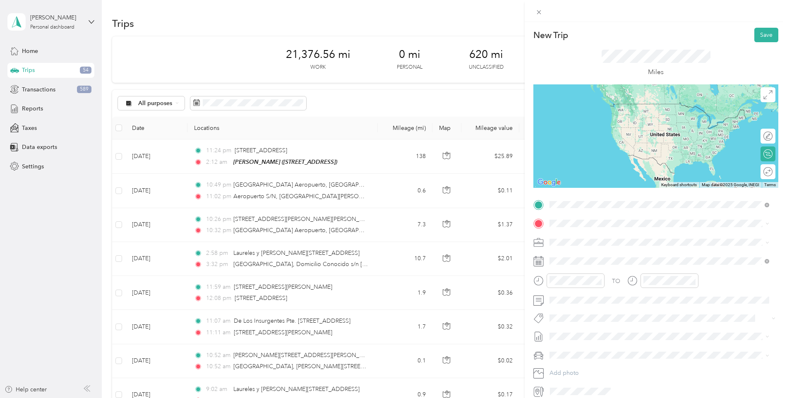
click at [583, 238] on div "Home [STREET_ADDRESS][PERSON_NAME][US_STATE]" at bounding box center [629, 242] width 129 height 17
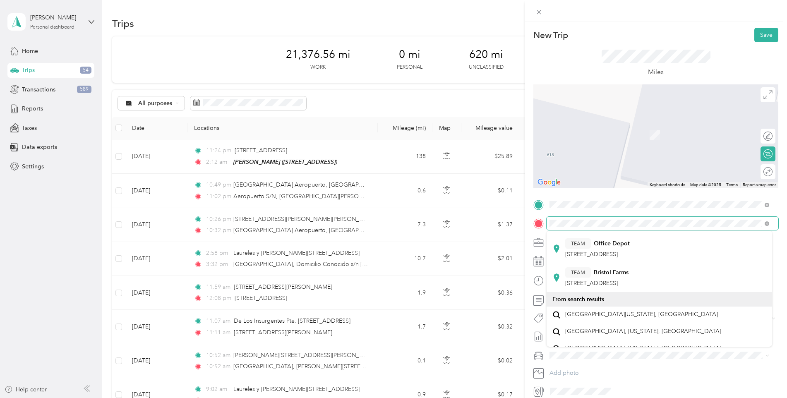
scroll to position [261, 0]
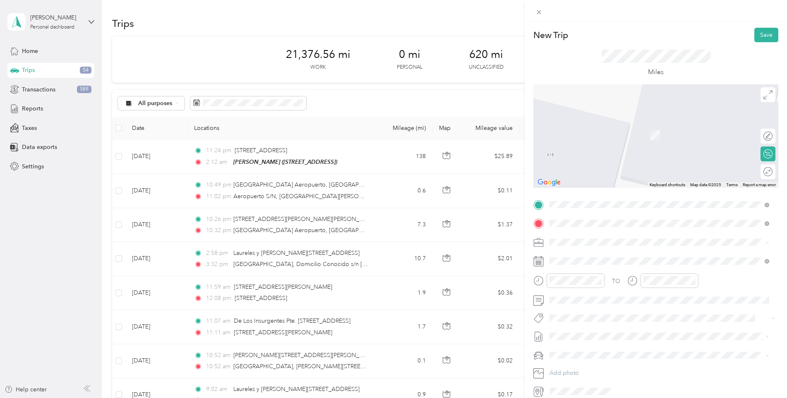
click at [589, 300] on span "[GEOGRAPHIC_DATA][US_STATE], [GEOGRAPHIC_DATA]" at bounding box center [641, 299] width 153 height 7
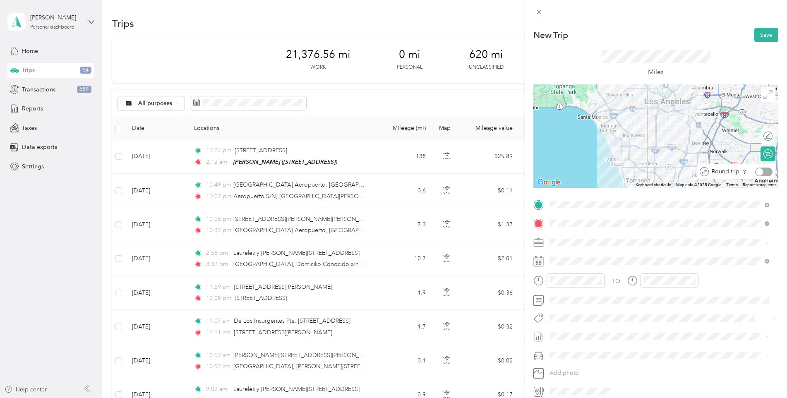
click at [763, 172] on div at bounding box center [763, 172] width 17 height 9
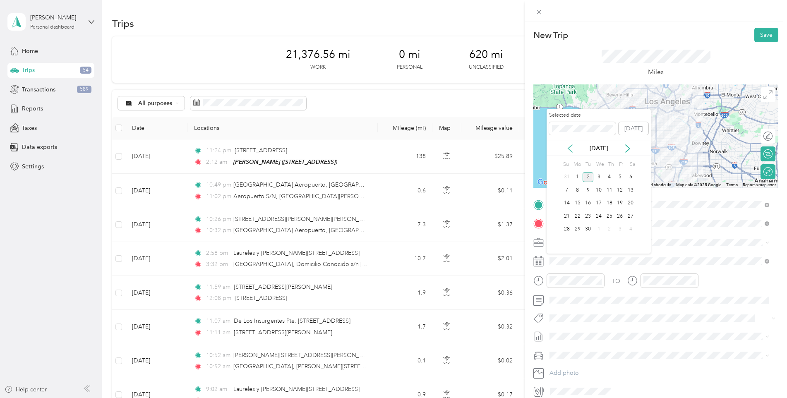
click at [569, 147] on icon at bounding box center [570, 148] width 4 height 7
click at [622, 217] on div "22" at bounding box center [620, 216] width 11 height 10
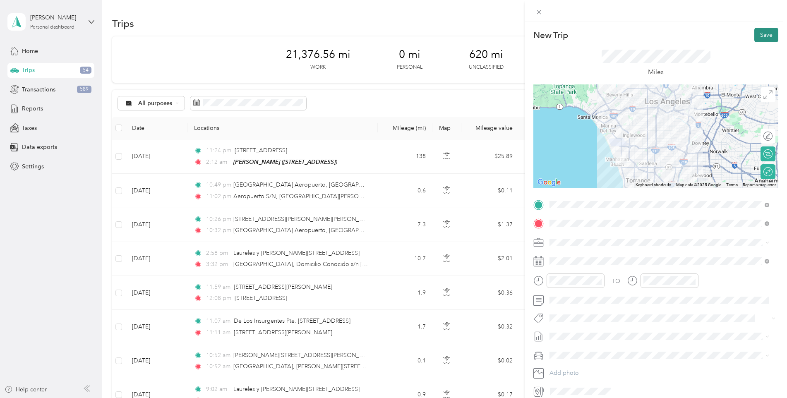
click at [766, 33] on button "Save" at bounding box center [766, 35] width 24 height 14
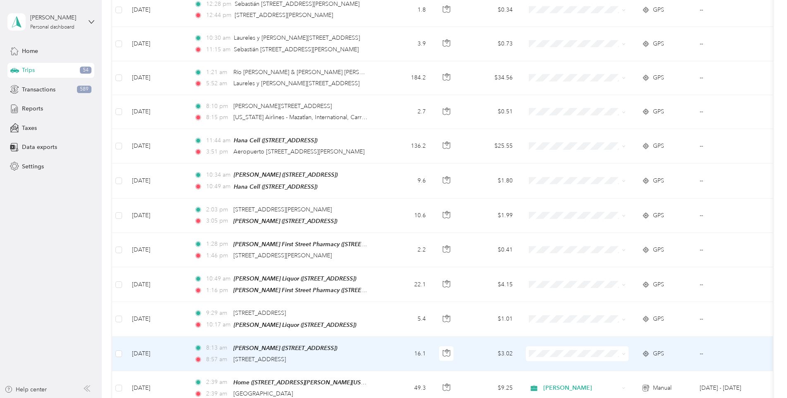
scroll to position [869, 0]
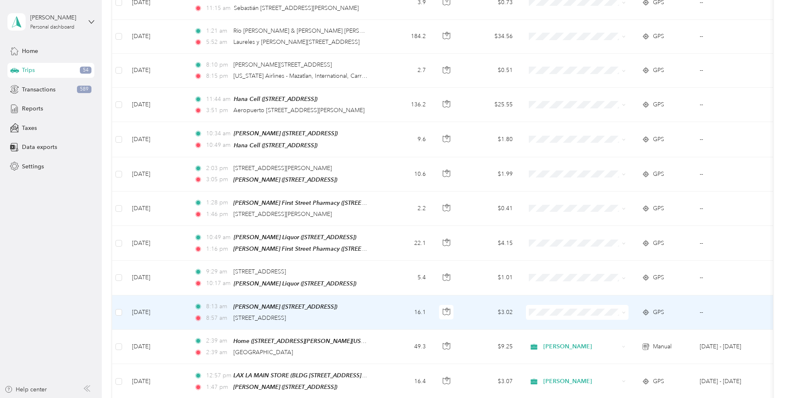
click at [624, 311] on icon at bounding box center [624, 313] width 4 height 4
click at [588, 328] on ol "[PERSON_NAME] Personal" at bounding box center [577, 331] width 103 height 29
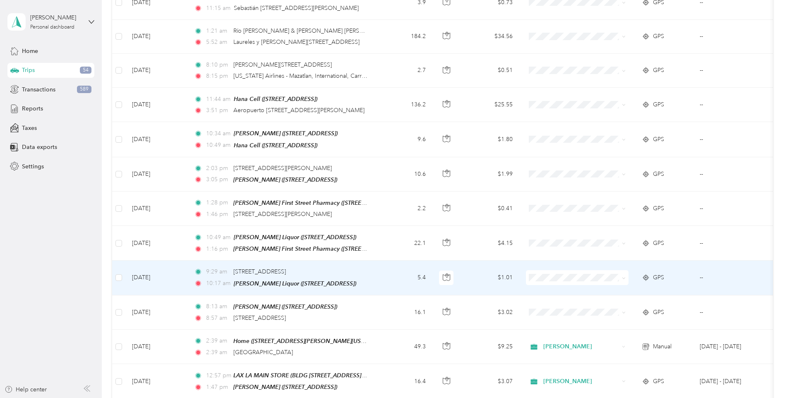
click at [625, 276] on icon at bounding box center [624, 278] width 4 height 4
click at [599, 287] on span "[PERSON_NAME]" at bounding box center [584, 290] width 77 height 9
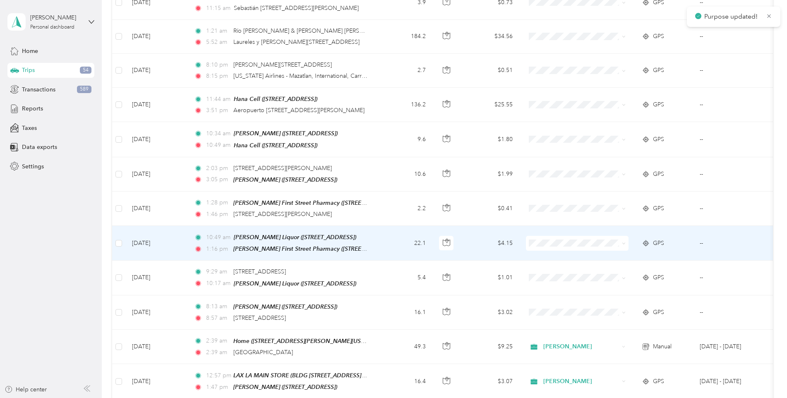
click at [626, 243] on span at bounding box center [577, 243] width 103 height 15
click at [622, 242] on icon at bounding box center [624, 244] width 4 height 4
click at [605, 252] on span "[PERSON_NAME]" at bounding box center [584, 256] width 77 height 9
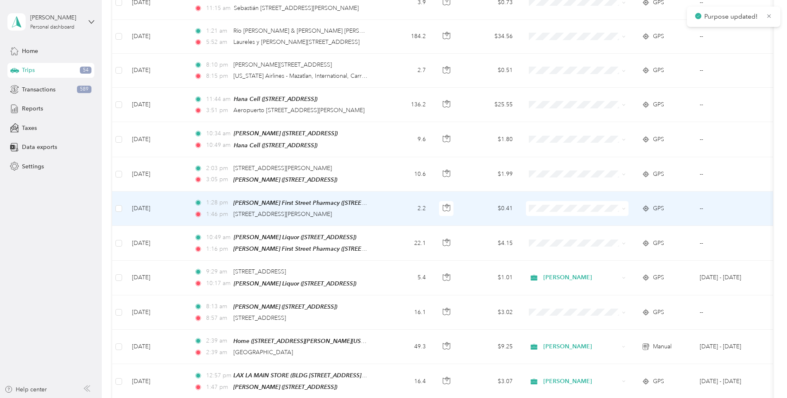
click at [623, 207] on icon at bounding box center [624, 209] width 4 height 4
click at [614, 214] on li "[PERSON_NAME]" at bounding box center [577, 218] width 103 height 14
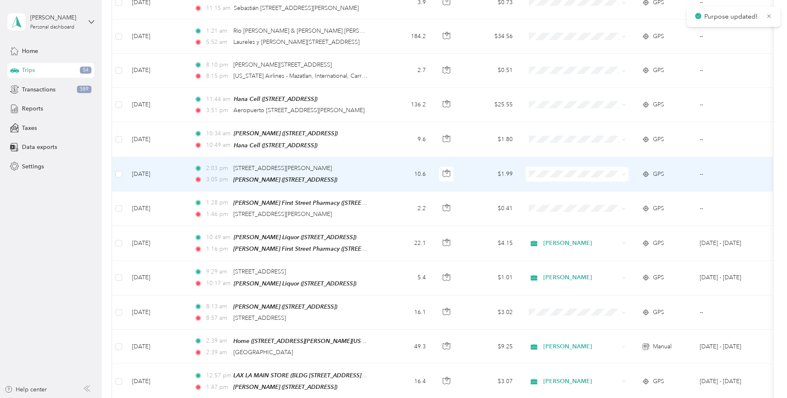
click at [626, 171] on span at bounding box center [577, 174] width 103 height 15
click at [623, 173] on icon at bounding box center [624, 175] width 4 height 4
click at [618, 182] on li "[PERSON_NAME]" at bounding box center [577, 187] width 103 height 14
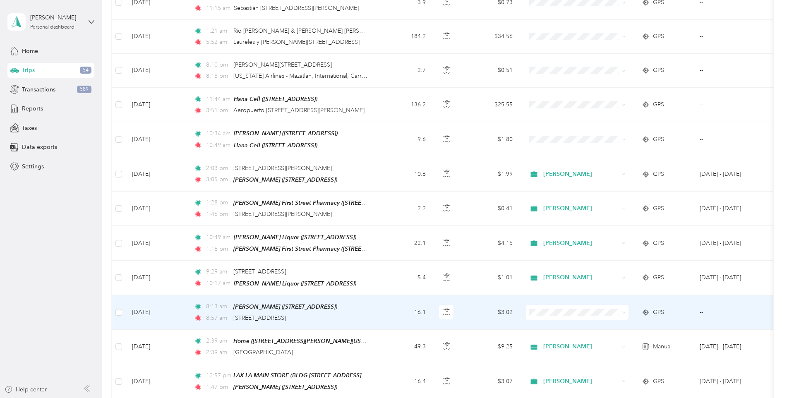
click at [624, 311] on icon at bounding box center [624, 313] width 4 height 4
click at [610, 318] on li "[PERSON_NAME]" at bounding box center [577, 324] width 103 height 14
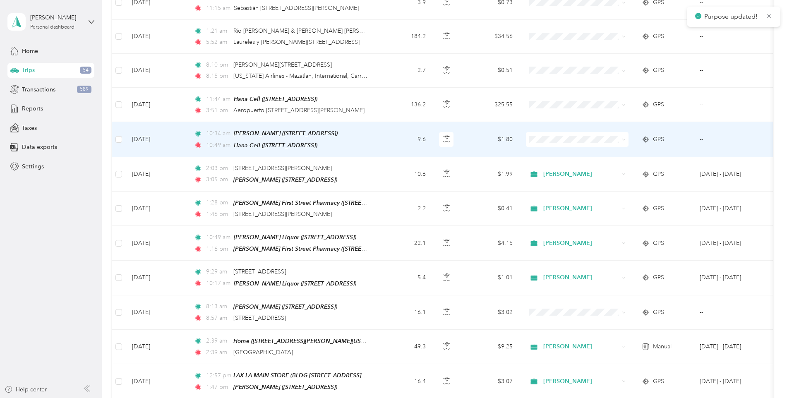
click at [626, 136] on span at bounding box center [577, 139] width 103 height 15
click at [620, 137] on span at bounding box center [622, 139] width 7 height 9
click at [626, 137] on span at bounding box center [577, 139] width 103 height 15
click at [625, 136] on span at bounding box center [624, 139] width 4 height 7
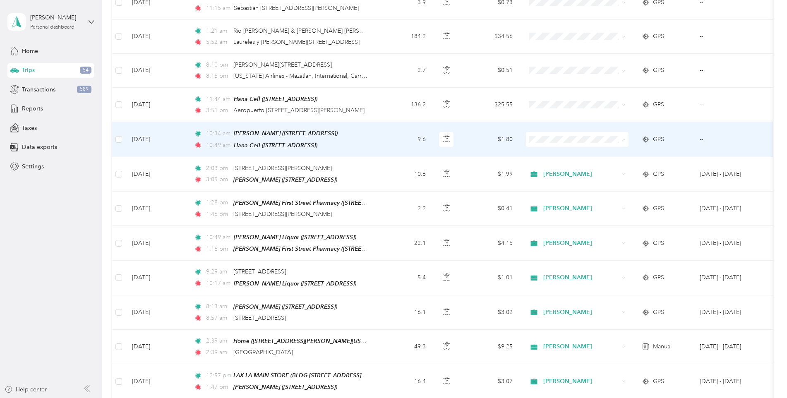
click at [554, 156] on ol "[PERSON_NAME] Personal" at bounding box center [577, 160] width 103 height 29
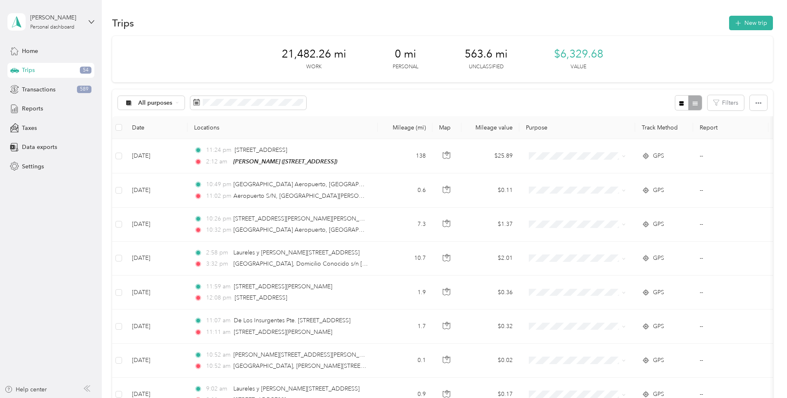
scroll to position [0, 0]
click at [31, 69] on span "Trips" at bounding box center [28, 70] width 13 height 9
click at [32, 106] on span "Reports" at bounding box center [32, 108] width 21 height 9
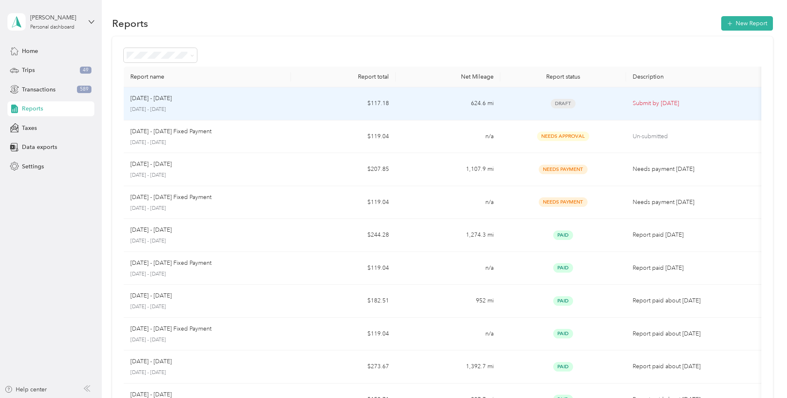
click at [561, 101] on span "Draft" at bounding box center [563, 104] width 25 height 10
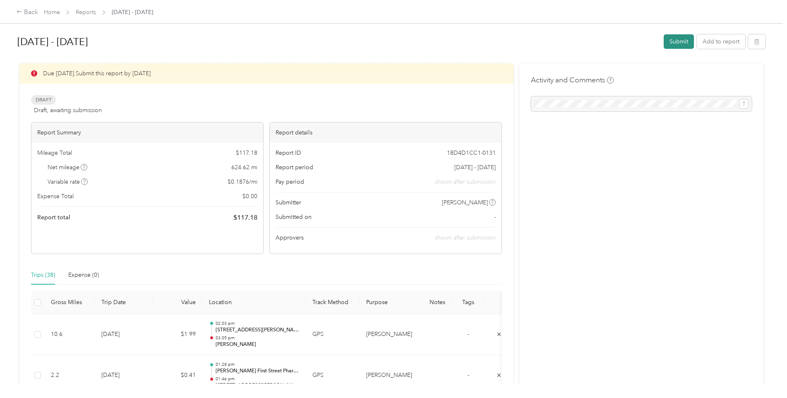
click at [677, 46] on button "Submit" at bounding box center [679, 41] width 30 height 14
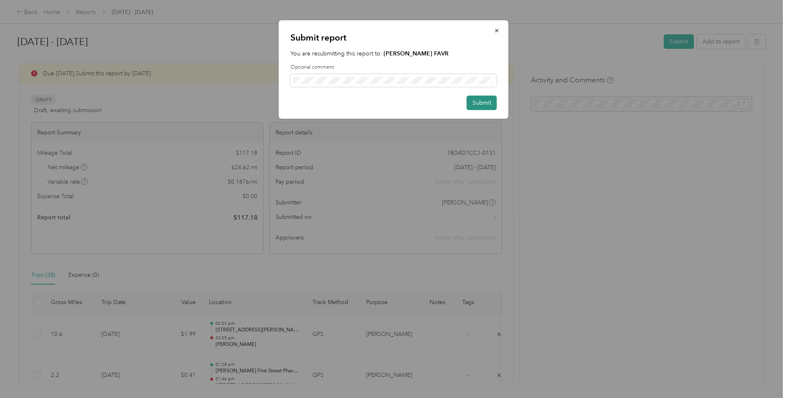
click at [480, 104] on button "Submit" at bounding box center [482, 103] width 30 height 14
